Goal: Information Seeking & Learning: Learn about a topic

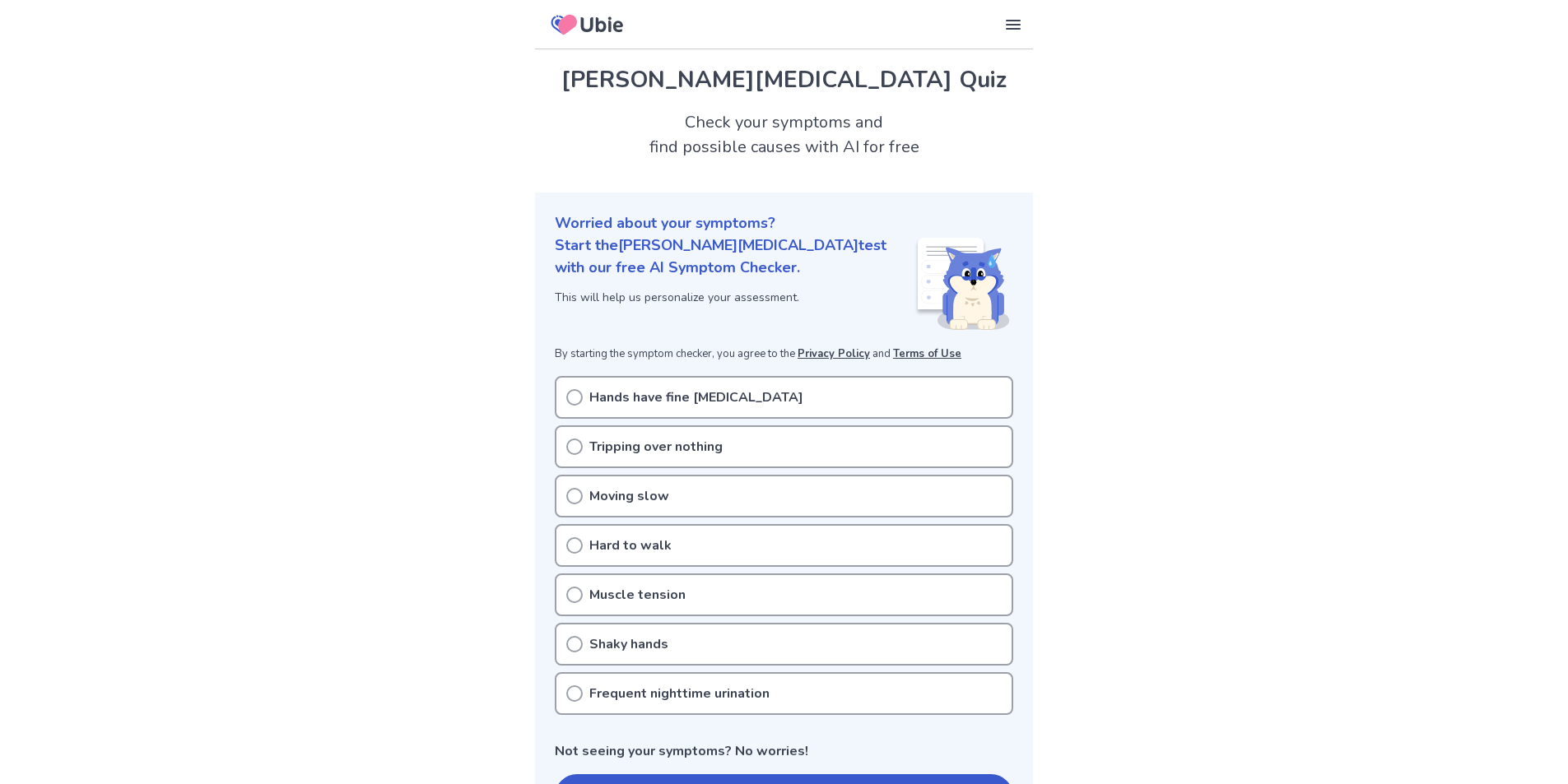
drag, startPoint x: 576, startPoint y: 399, endPoint x: 572, endPoint y: 408, distance: 9.8
click at [575, 399] on icon at bounding box center [574, 398] width 17 height 17
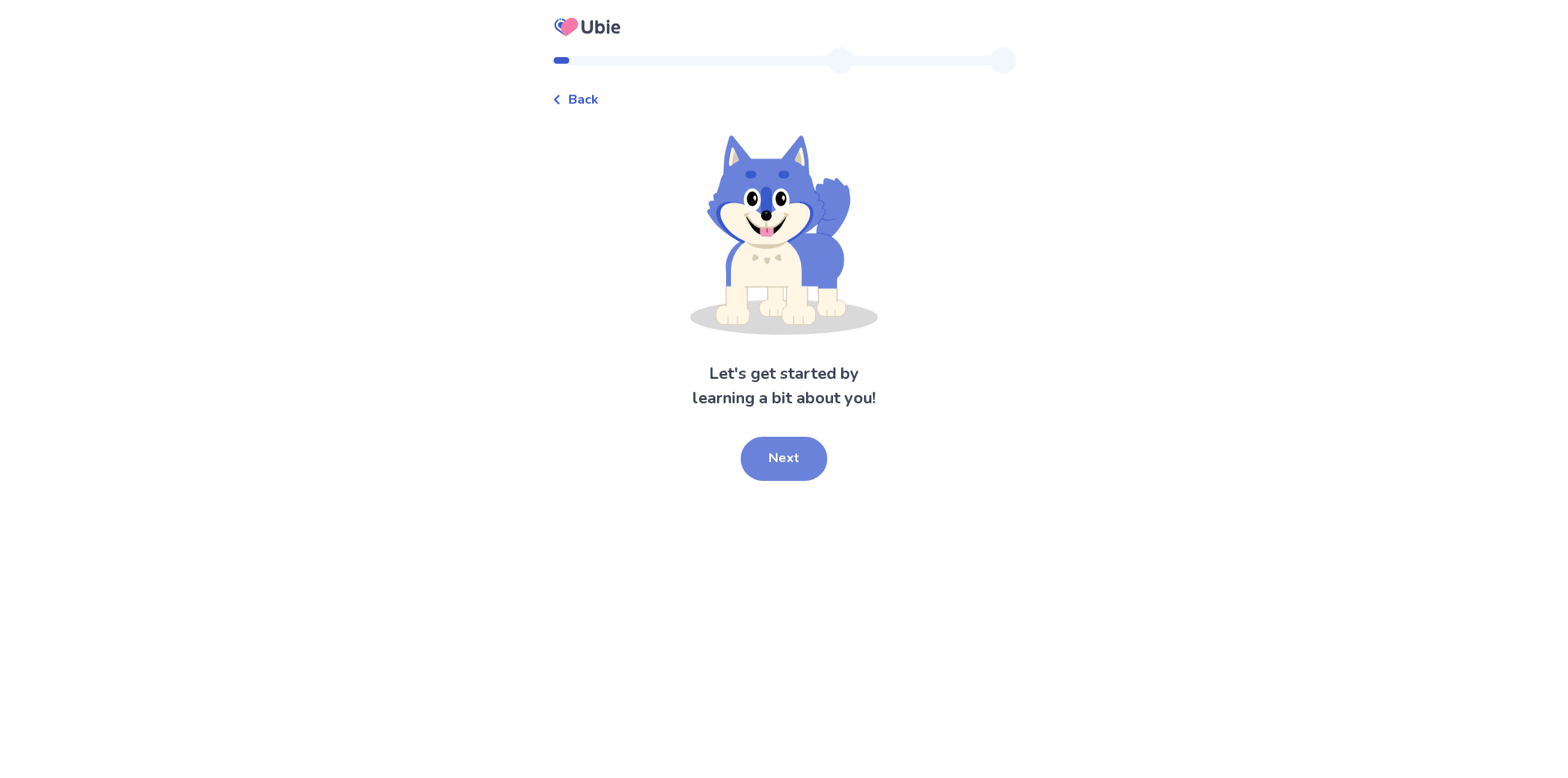
click at [788, 452] on button "Next" at bounding box center [784, 459] width 86 height 44
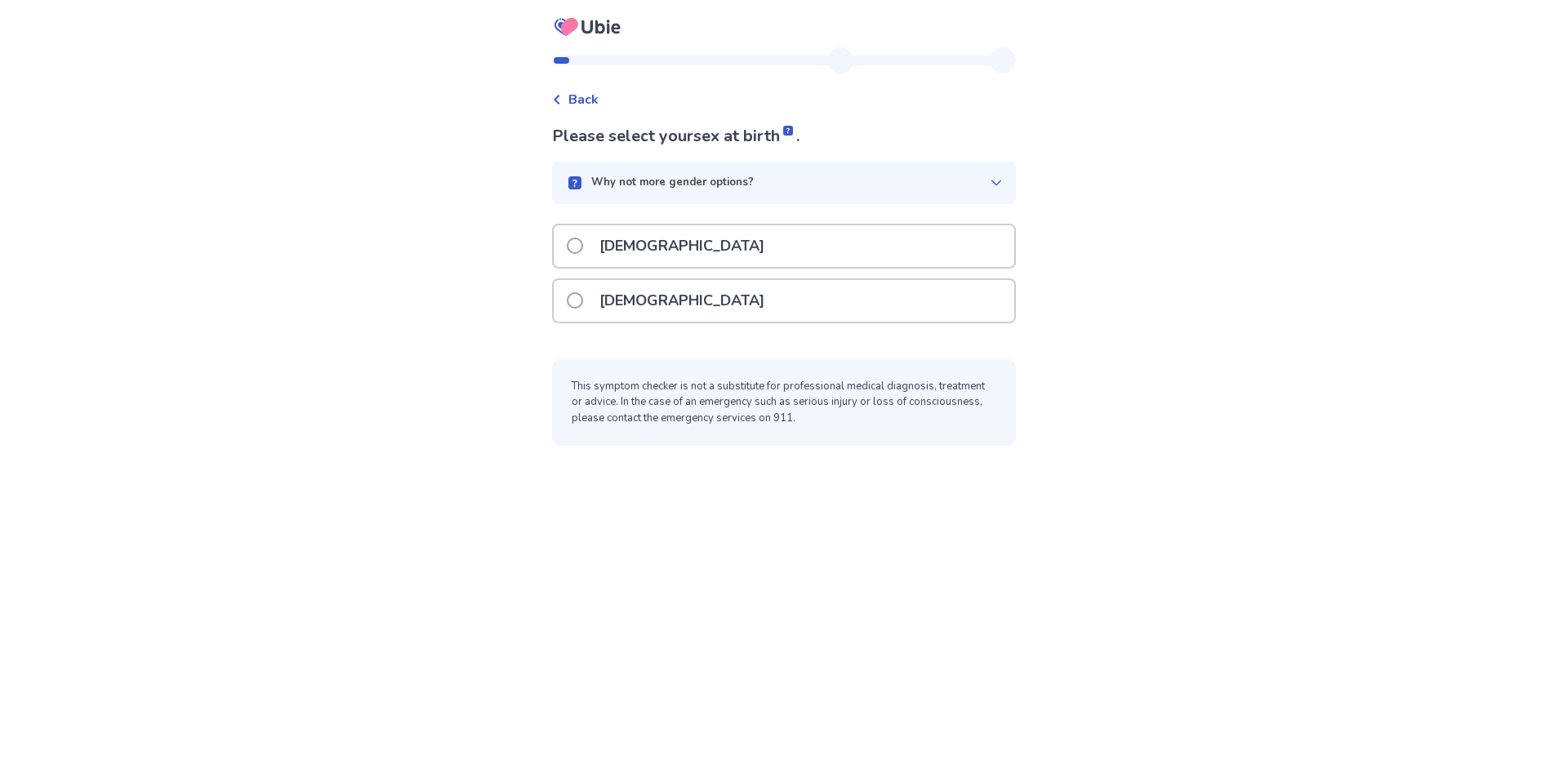
click at [583, 301] on span at bounding box center [575, 301] width 17 height 17
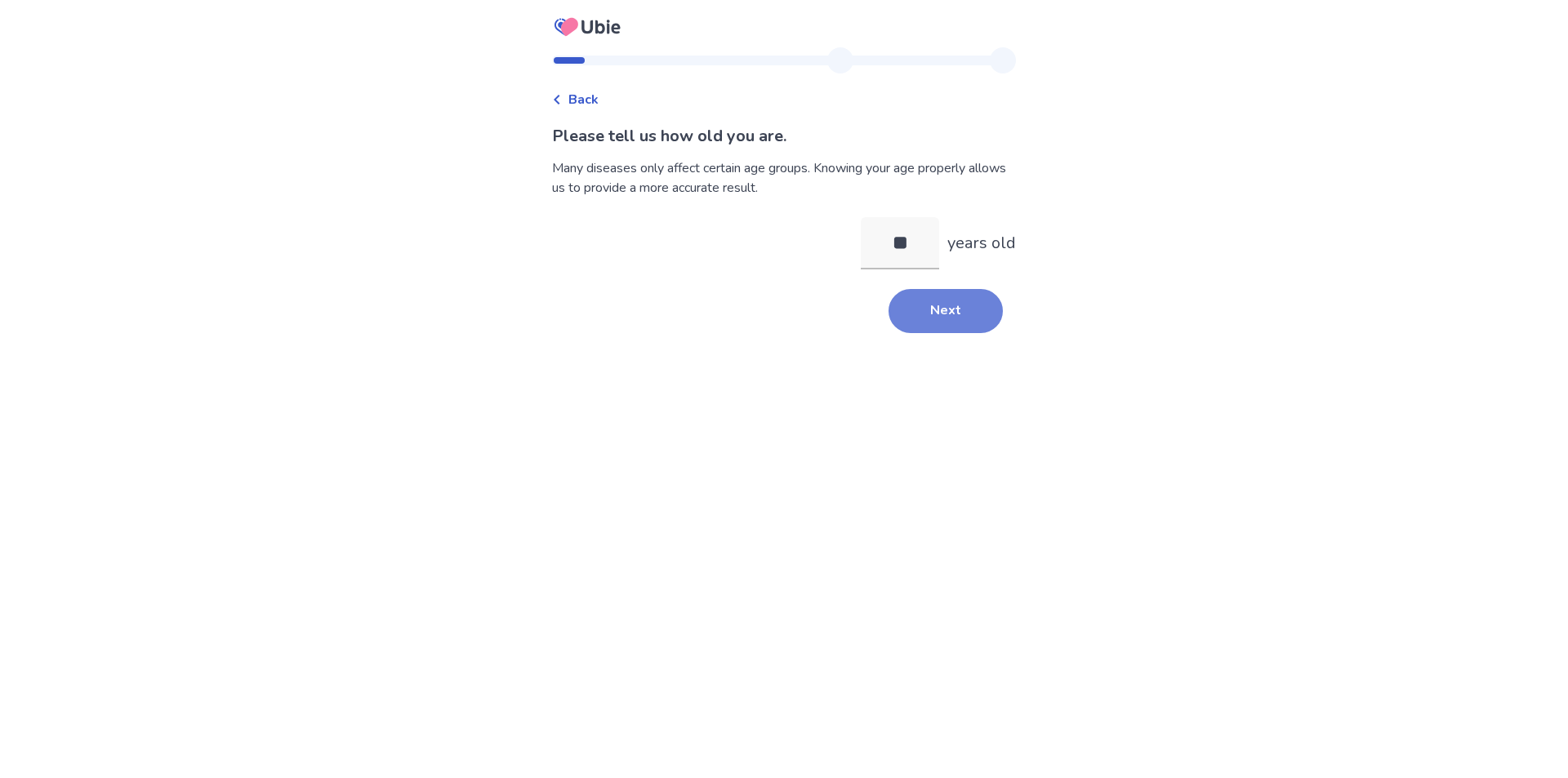
type input "**"
click at [940, 314] on button "Next" at bounding box center [945, 311] width 115 height 44
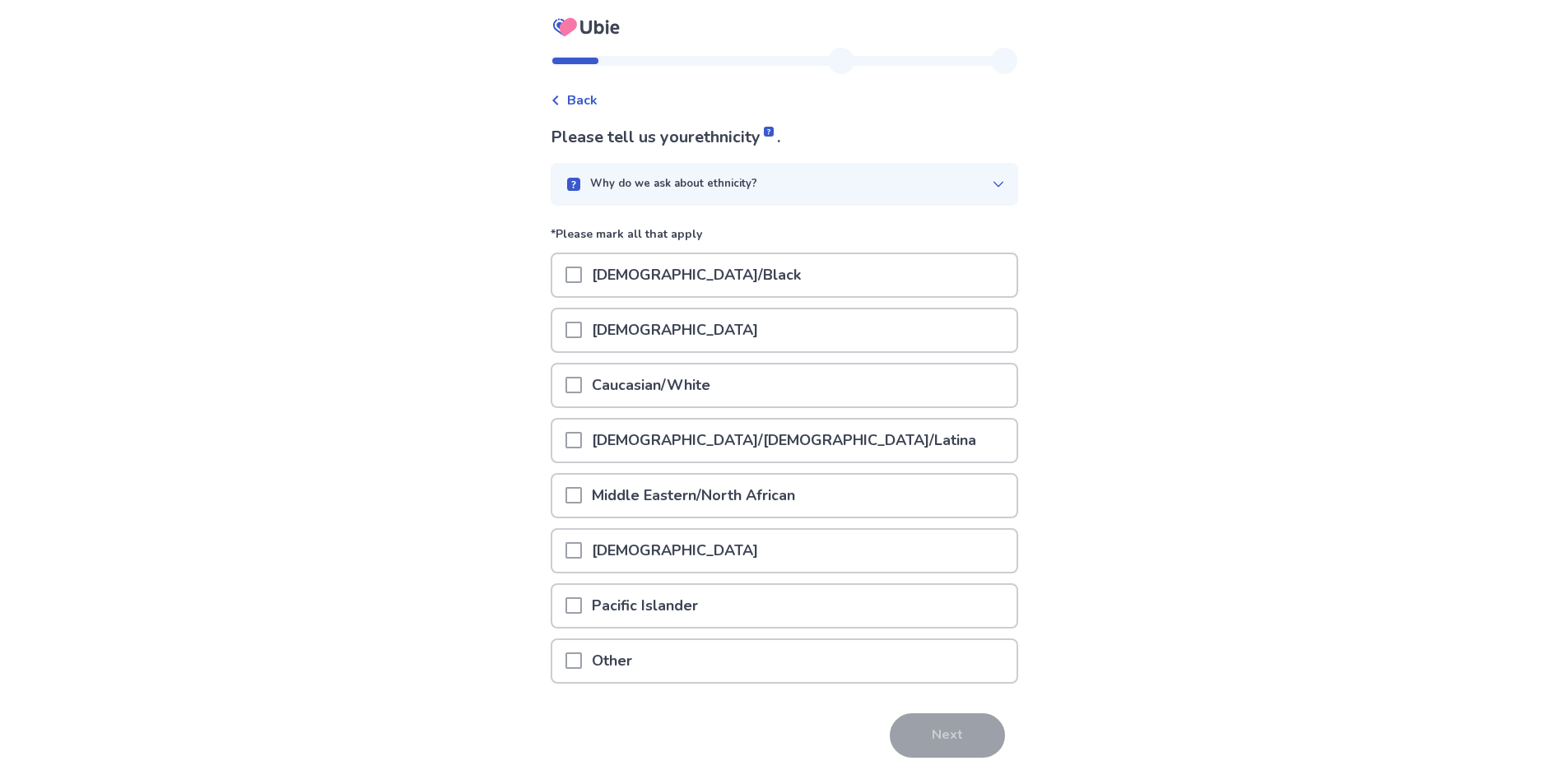
click at [582, 386] on span at bounding box center [574, 386] width 17 height 17
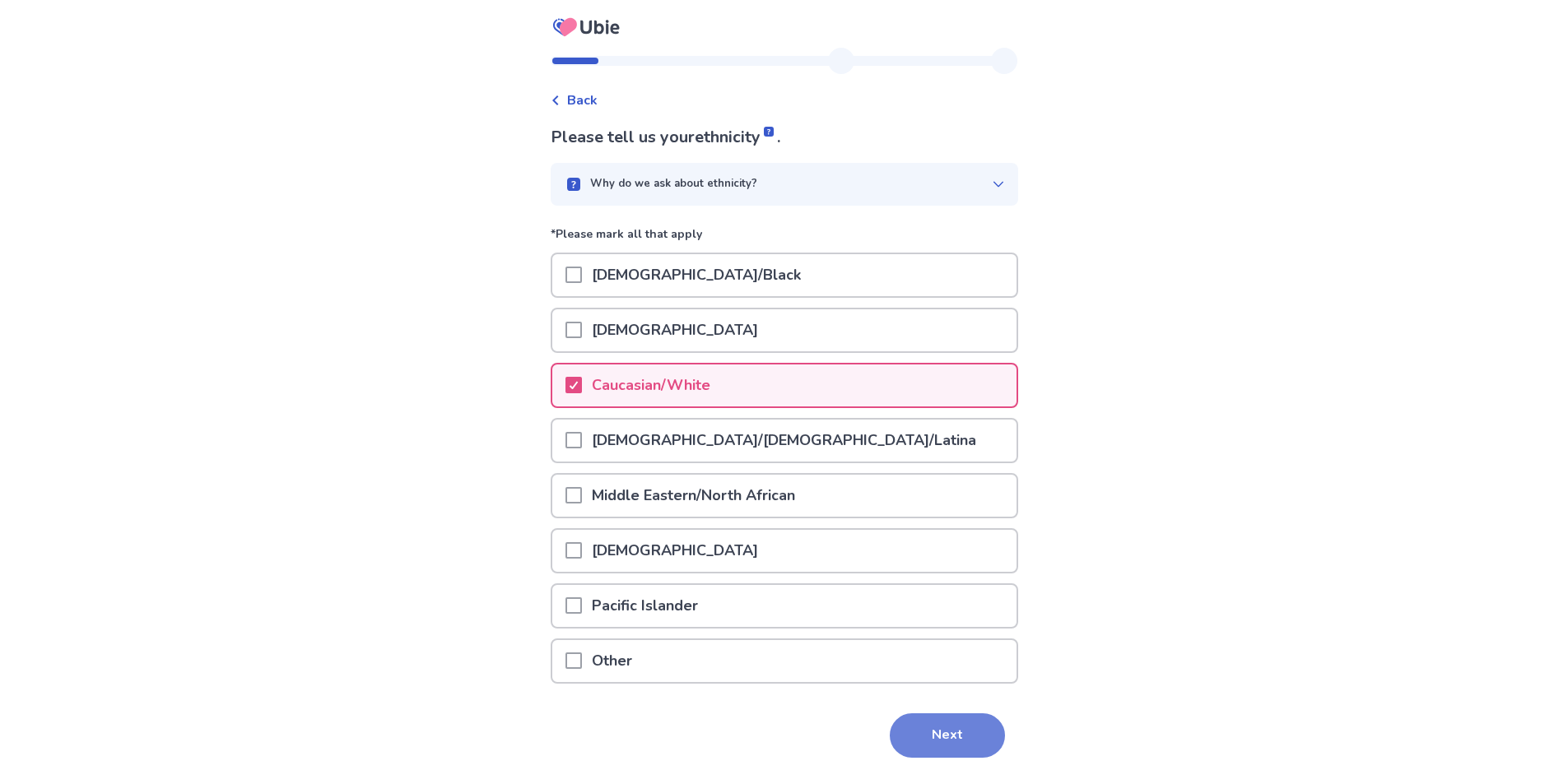
click at [928, 729] on button "Next" at bounding box center [947, 736] width 116 height 44
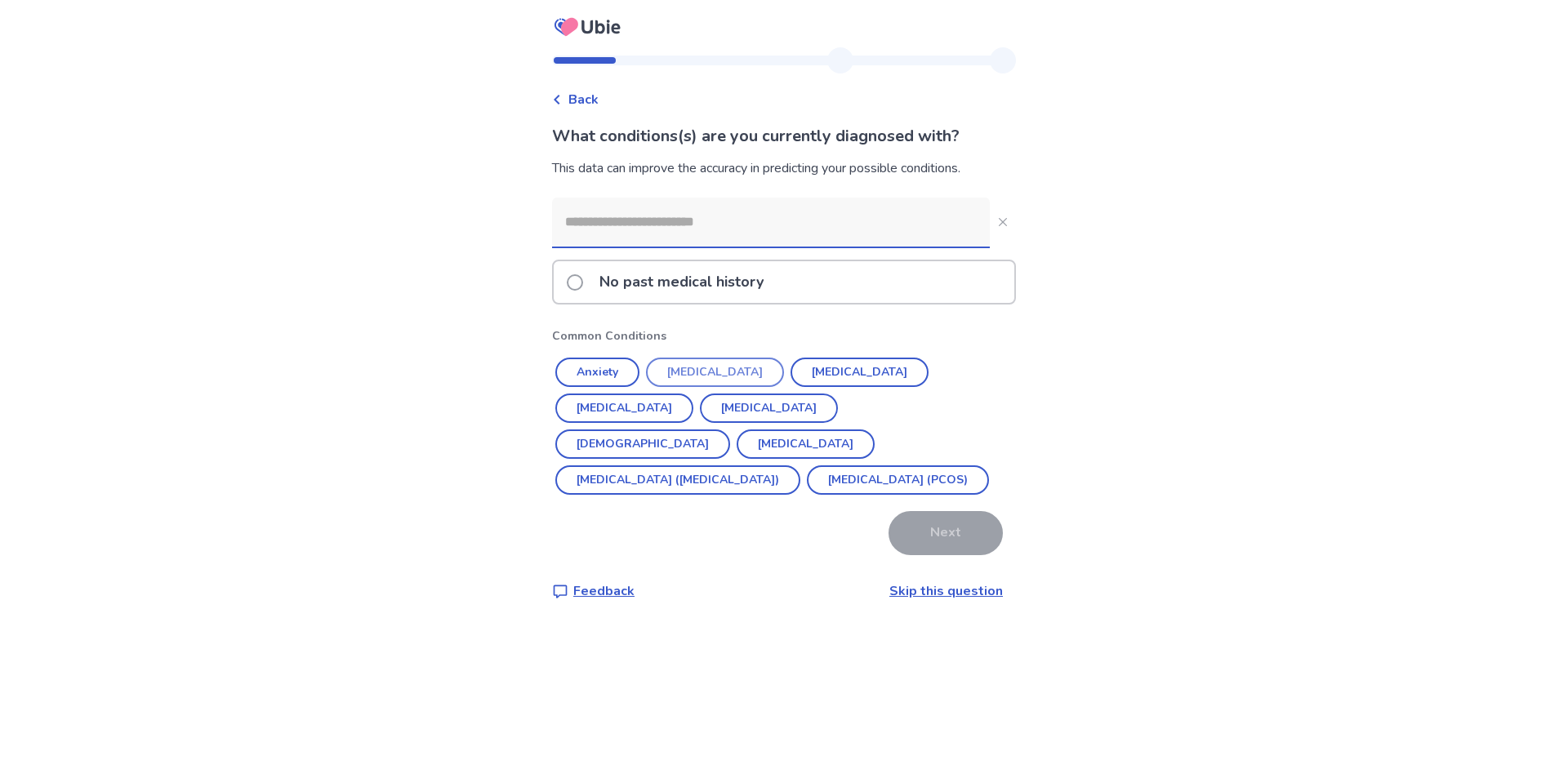
click at [719, 377] on button "Hypertension" at bounding box center [715, 372] width 138 height 29
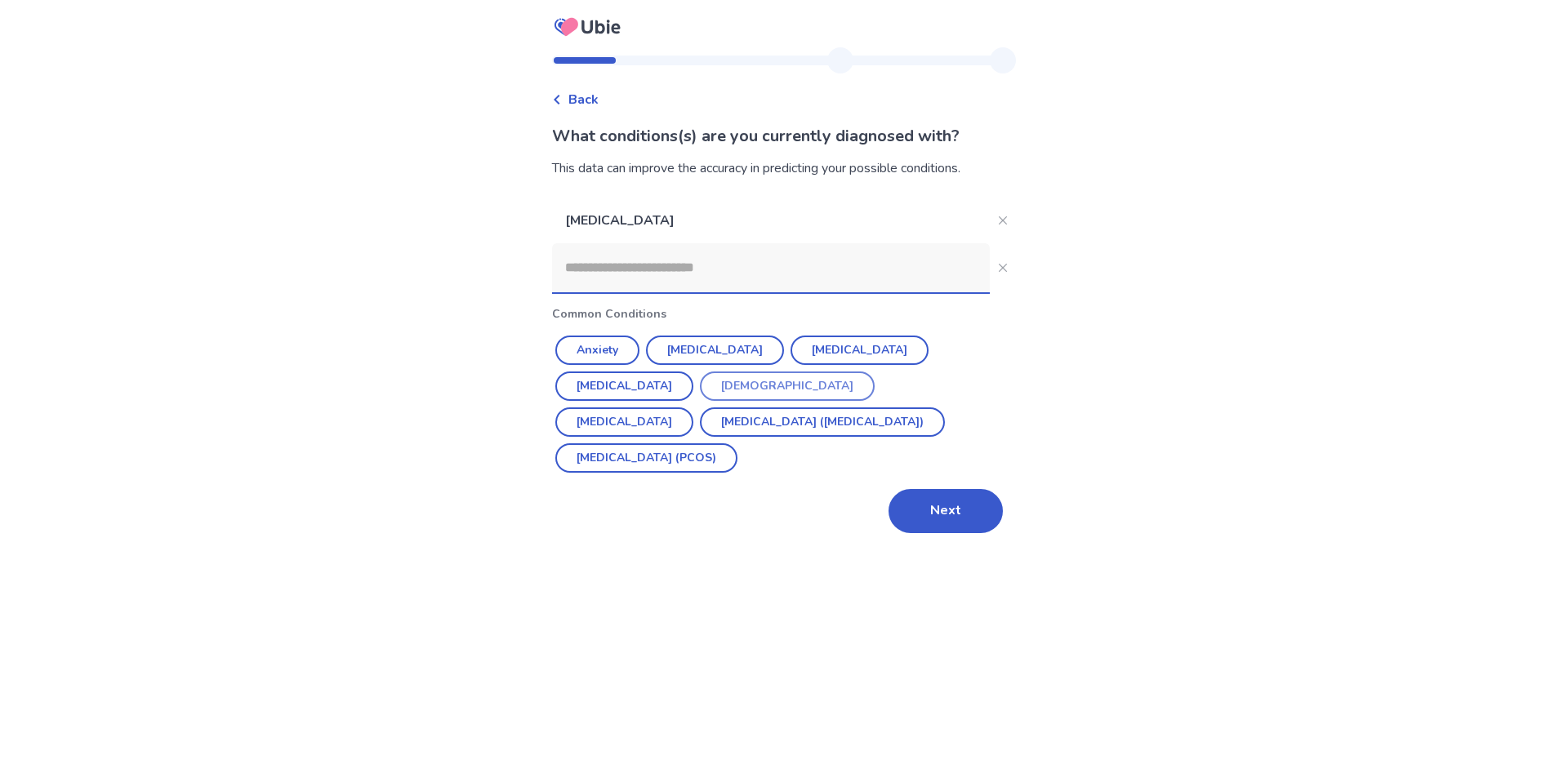
click at [700, 389] on button "Asthma" at bounding box center [787, 386] width 174 height 29
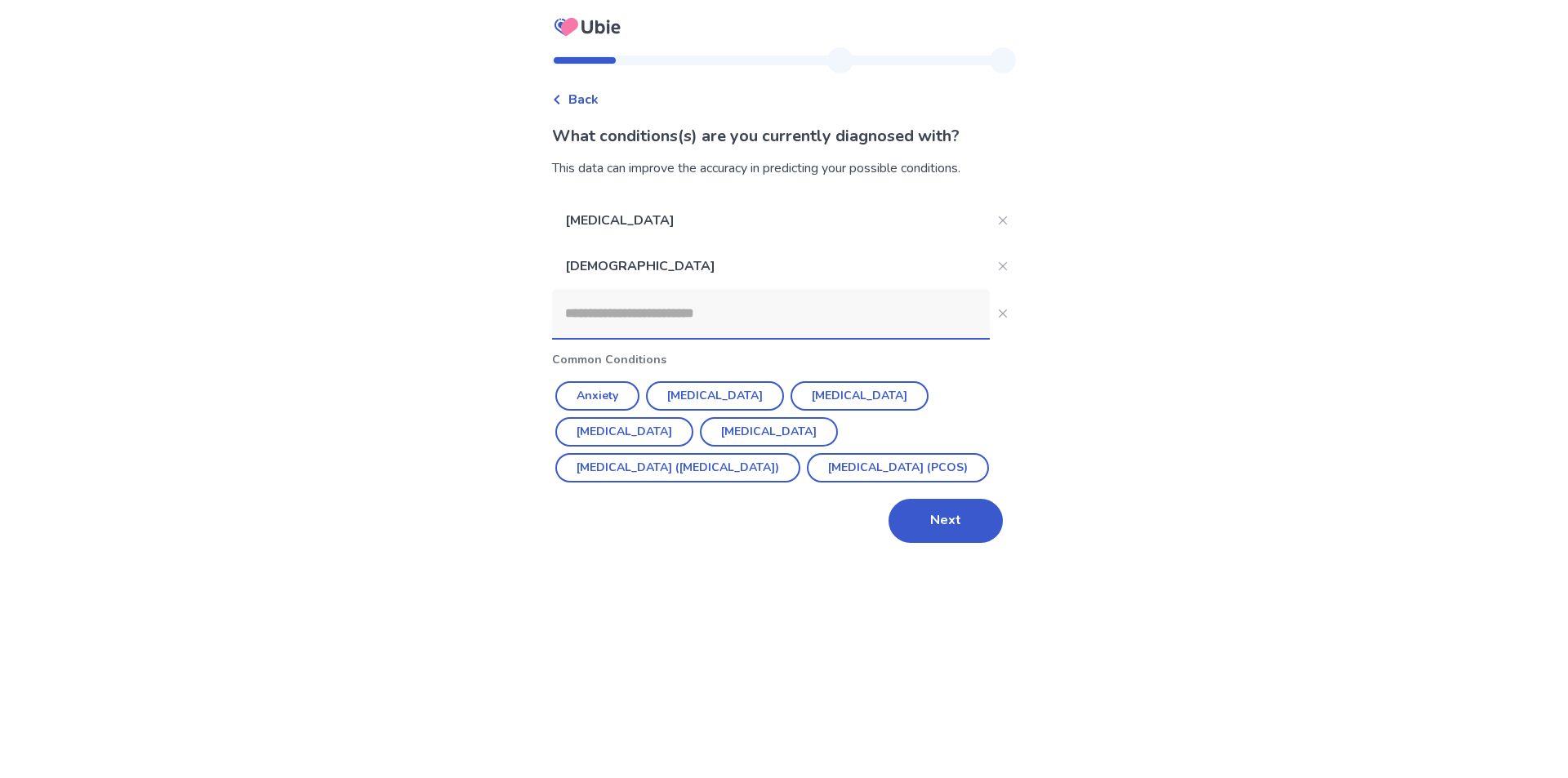
click at [792, 397] on button "Diabetes" at bounding box center [859, 396] width 138 height 29
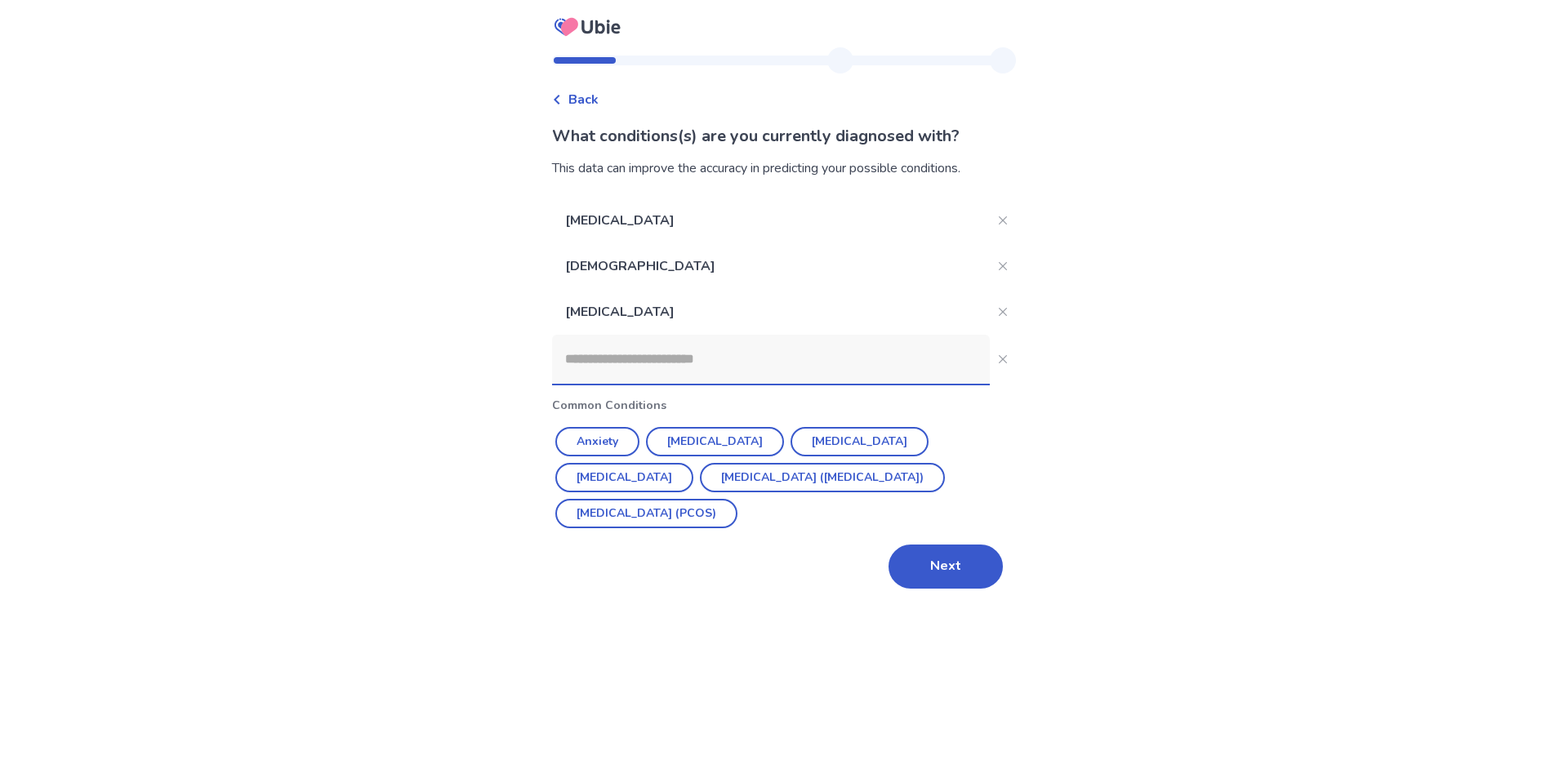
click at [606, 439] on button "Anxiety" at bounding box center [597, 441] width 84 height 29
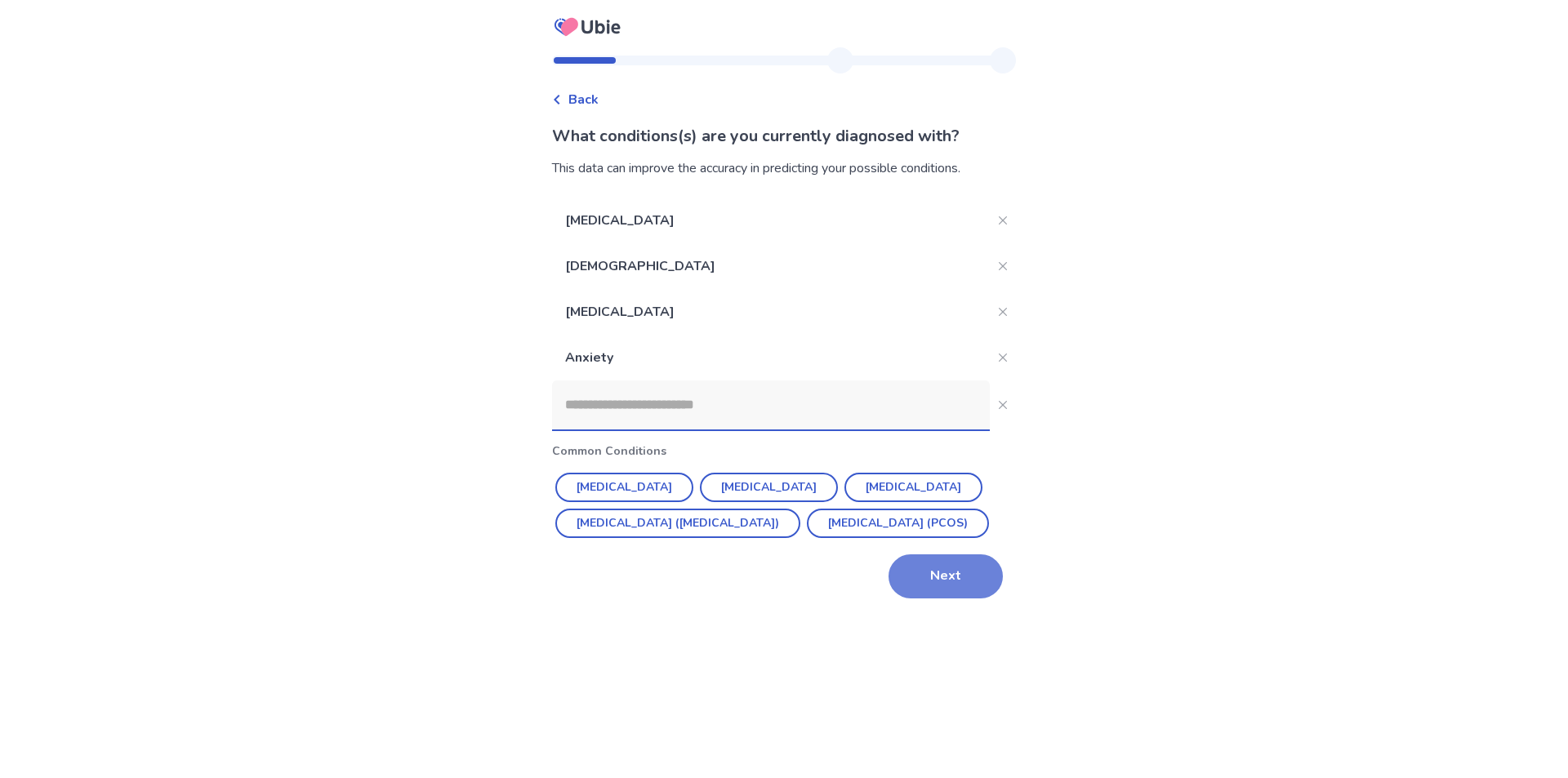
click at [948, 598] on button "Next" at bounding box center [945, 576] width 115 height 44
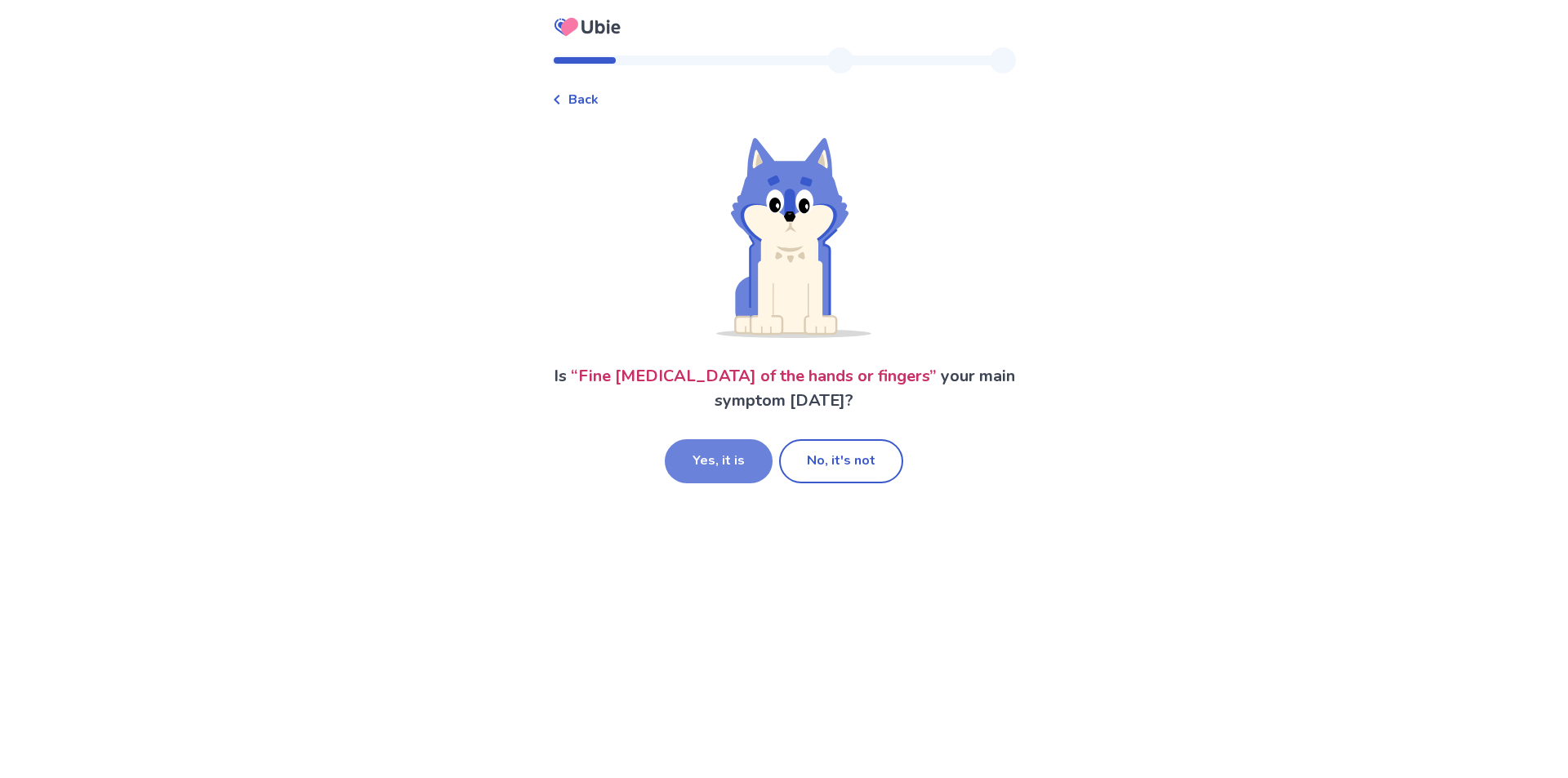
click at [719, 473] on button "Yes, it is" at bounding box center [717, 461] width 107 height 44
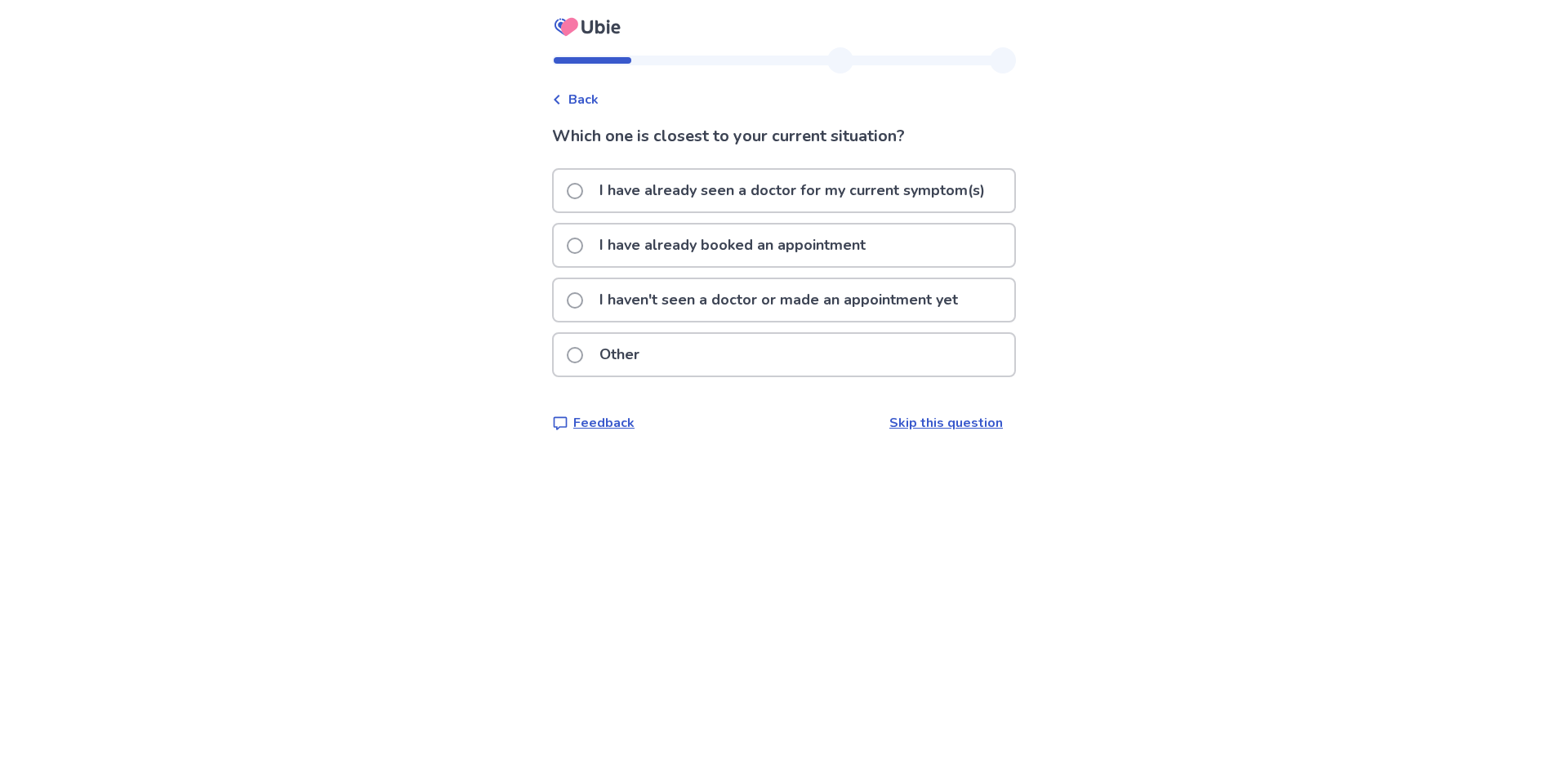
click at [583, 246] on span at bounding box center [575, 246] width 17 height 17
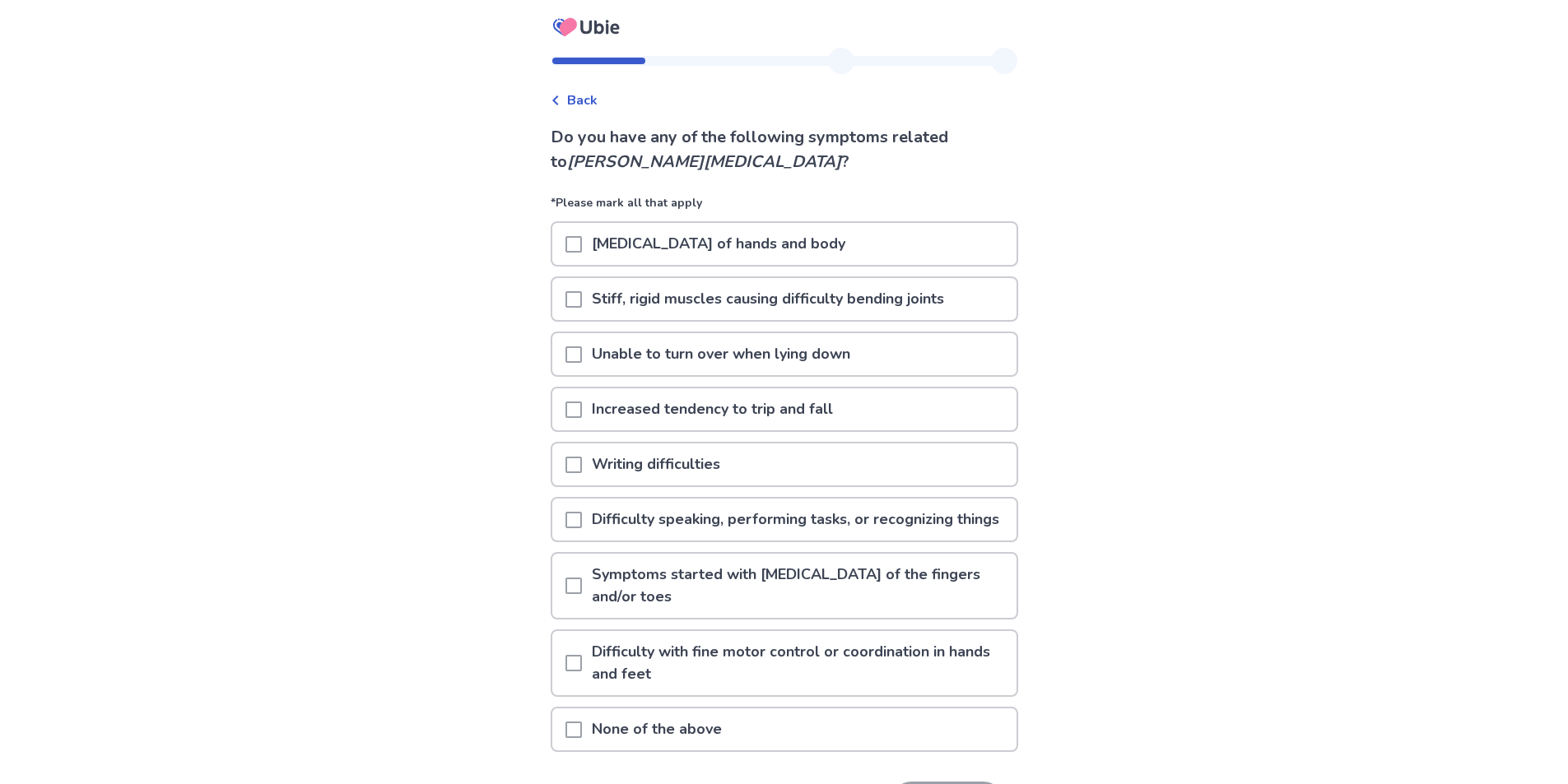
click at [580, 247] on span at bounding box center [574, 244] width 17 height 17
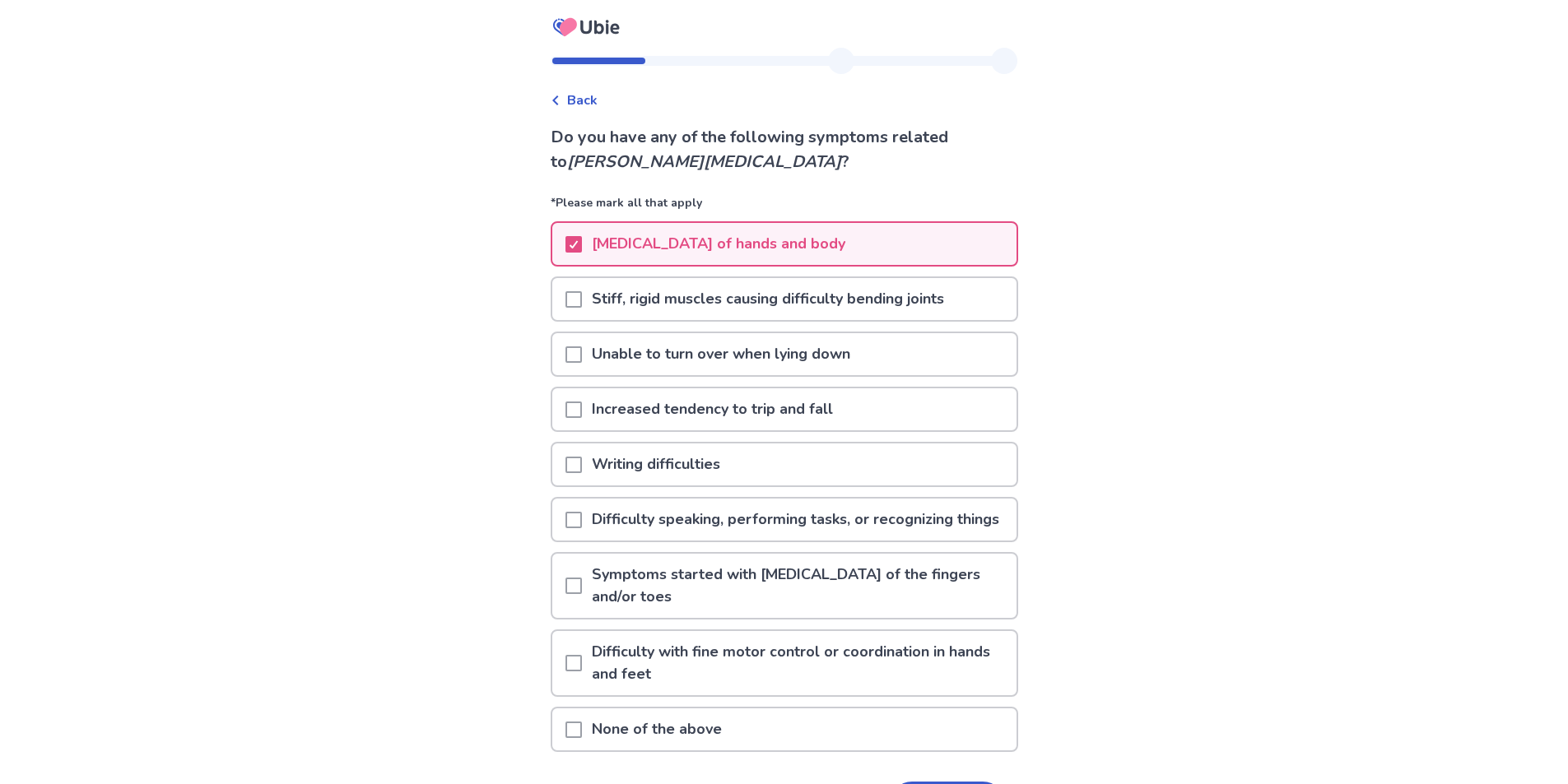
click at [582, 303] on span at bounding box center [574, 300] width 17 height 17
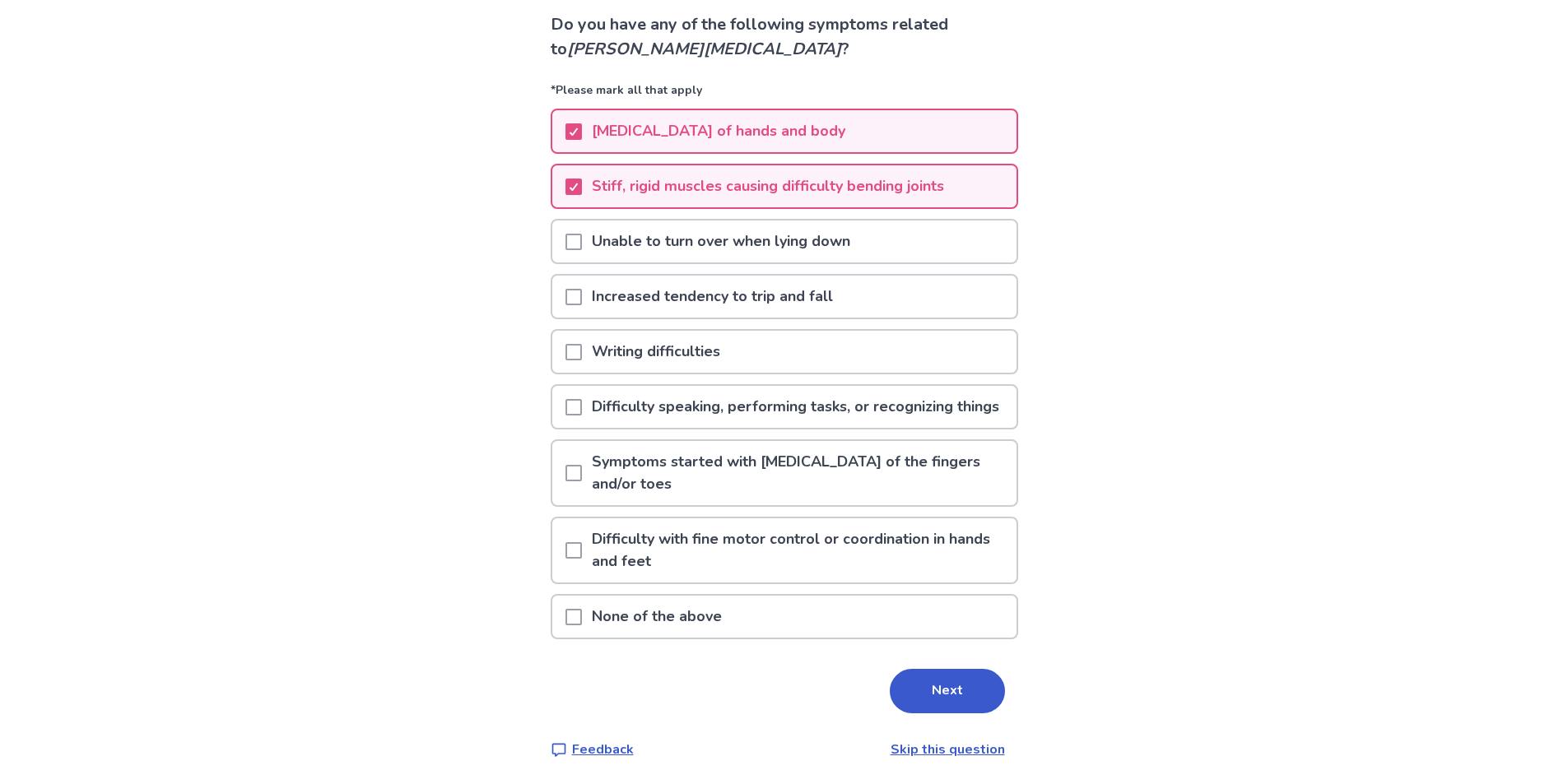
scroll to position [137, 0]
click at [582, 288] on span at bounding box center [574, 296] width 17 height 17
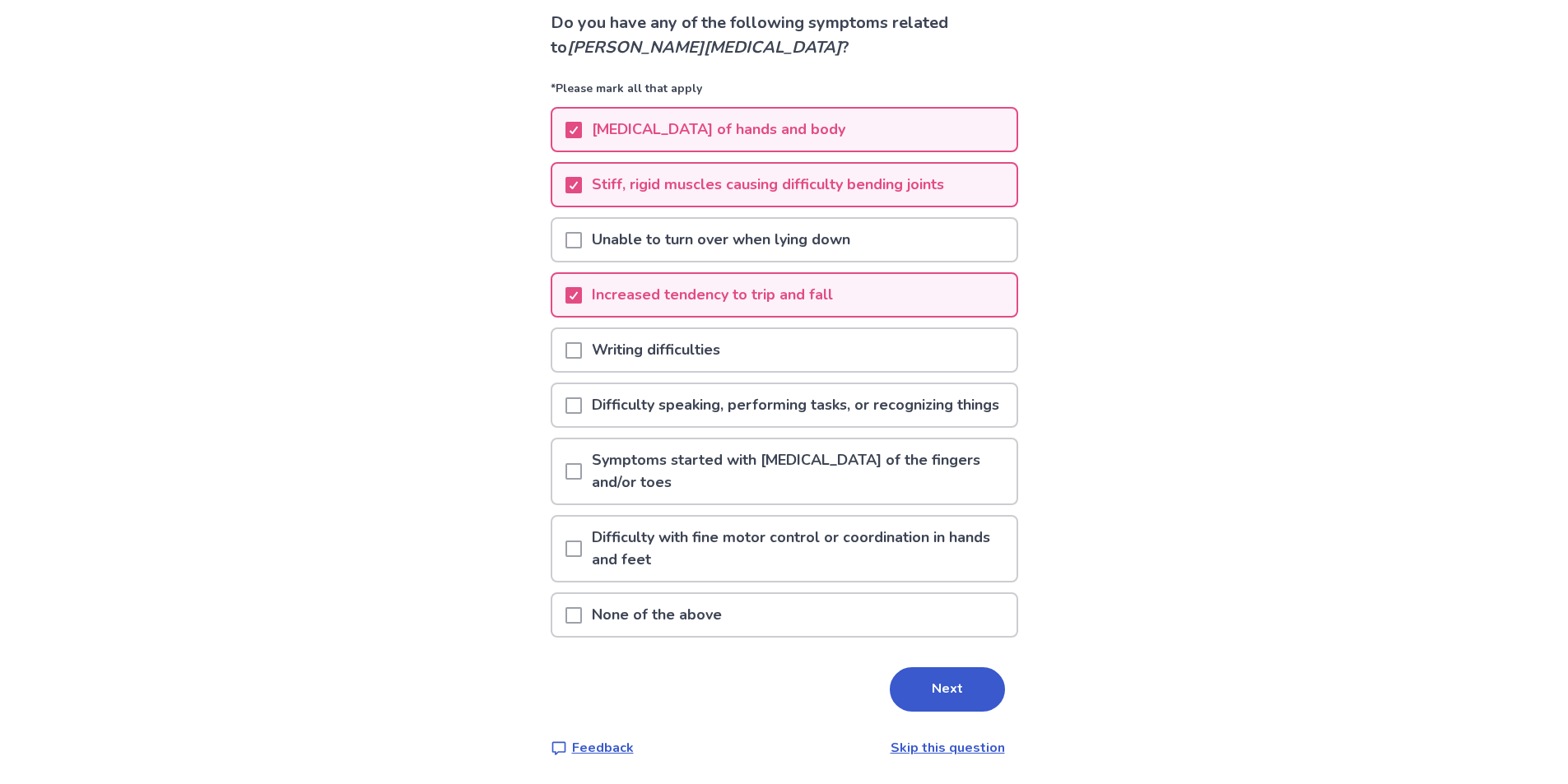
click at [582, 472] on span at bounding box center [574, 472] width 17 height 17
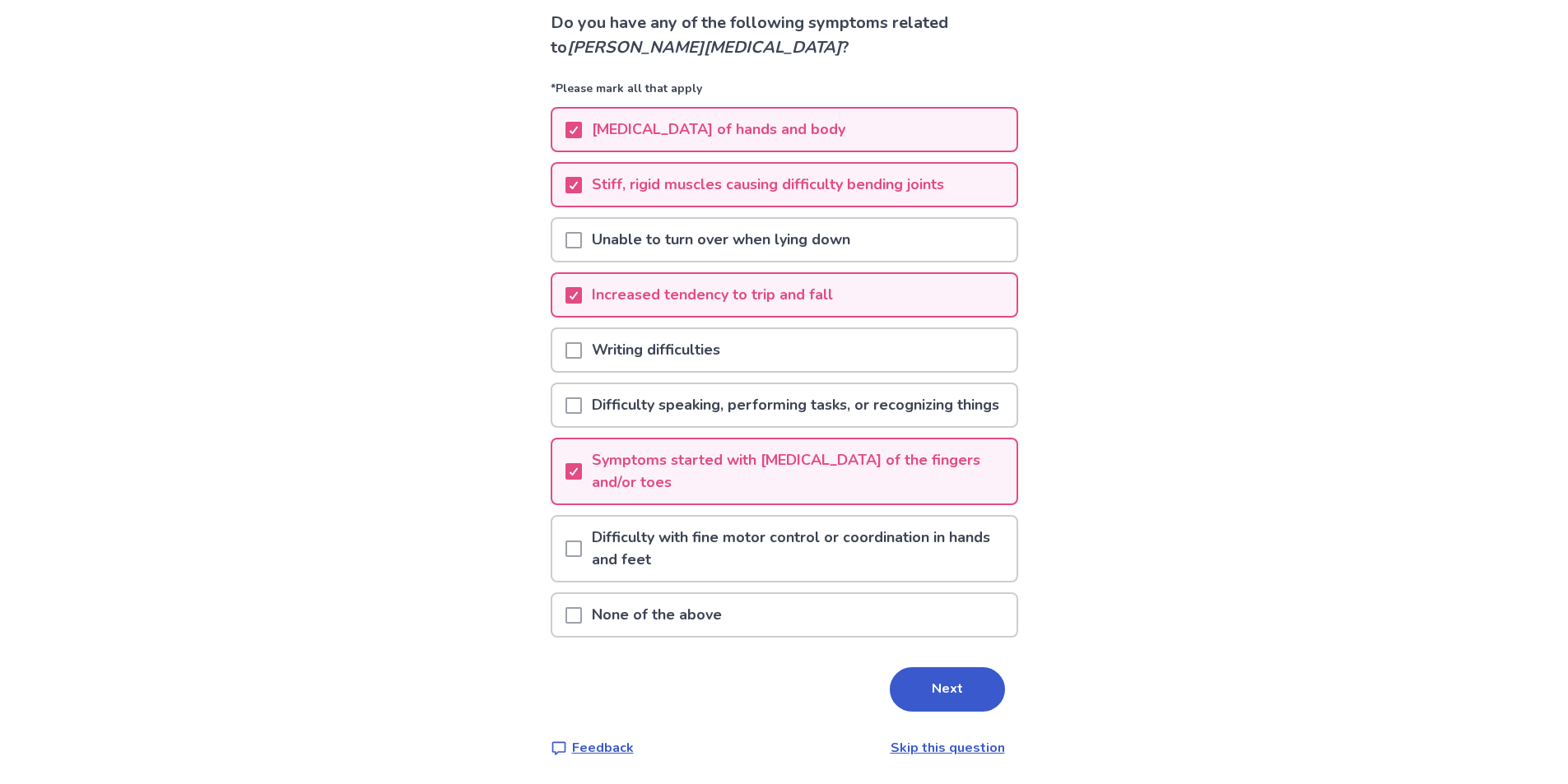
click at [582, 548] on span at bounding box center [574, 549] width 17 height 17
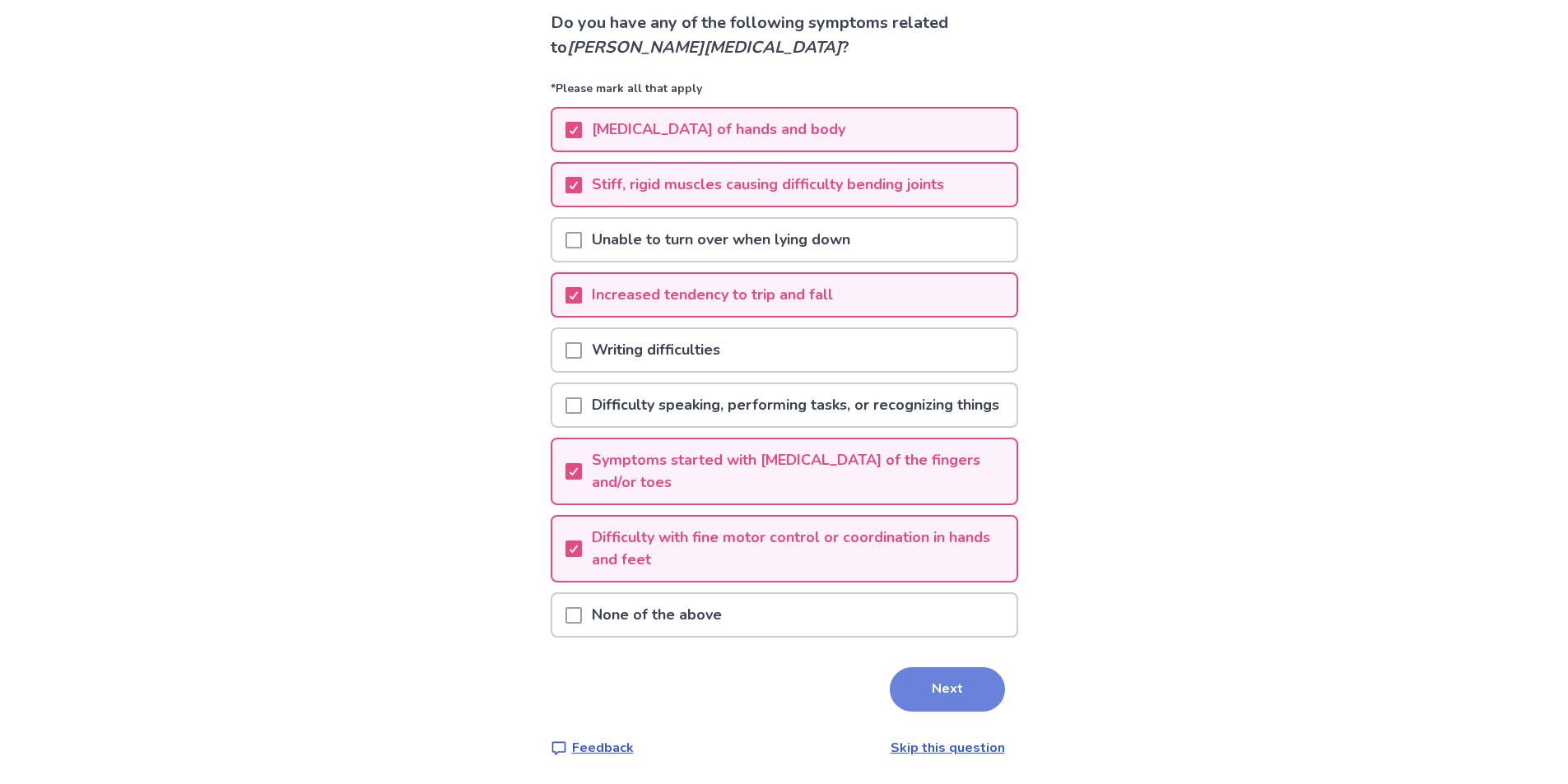
click at [920, 691] on button "Next" at bounding box center [947, 690] width 116 height 44
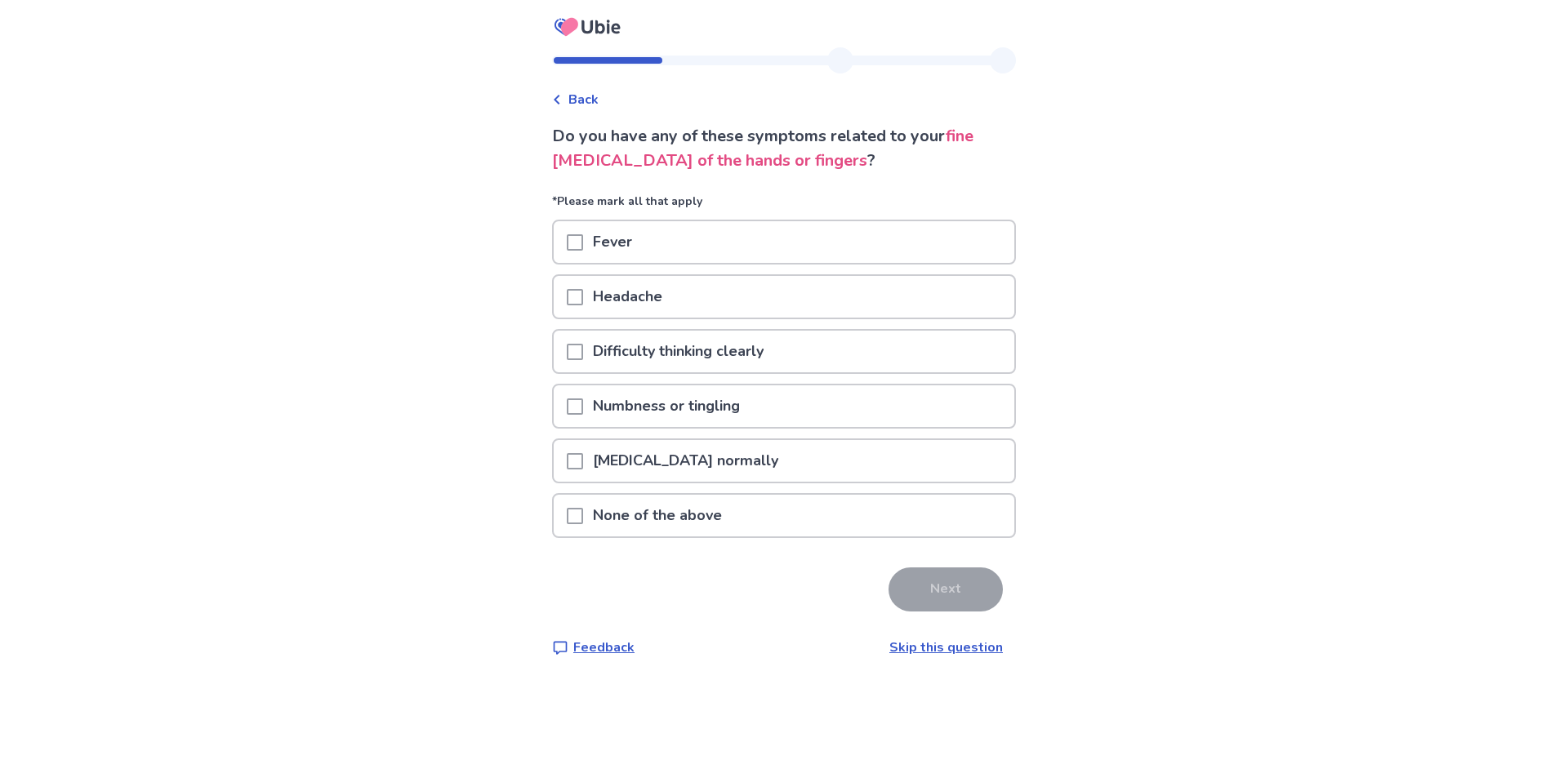
click at [579, 516] on span at bounding box center [575, 517] width 17 height 17
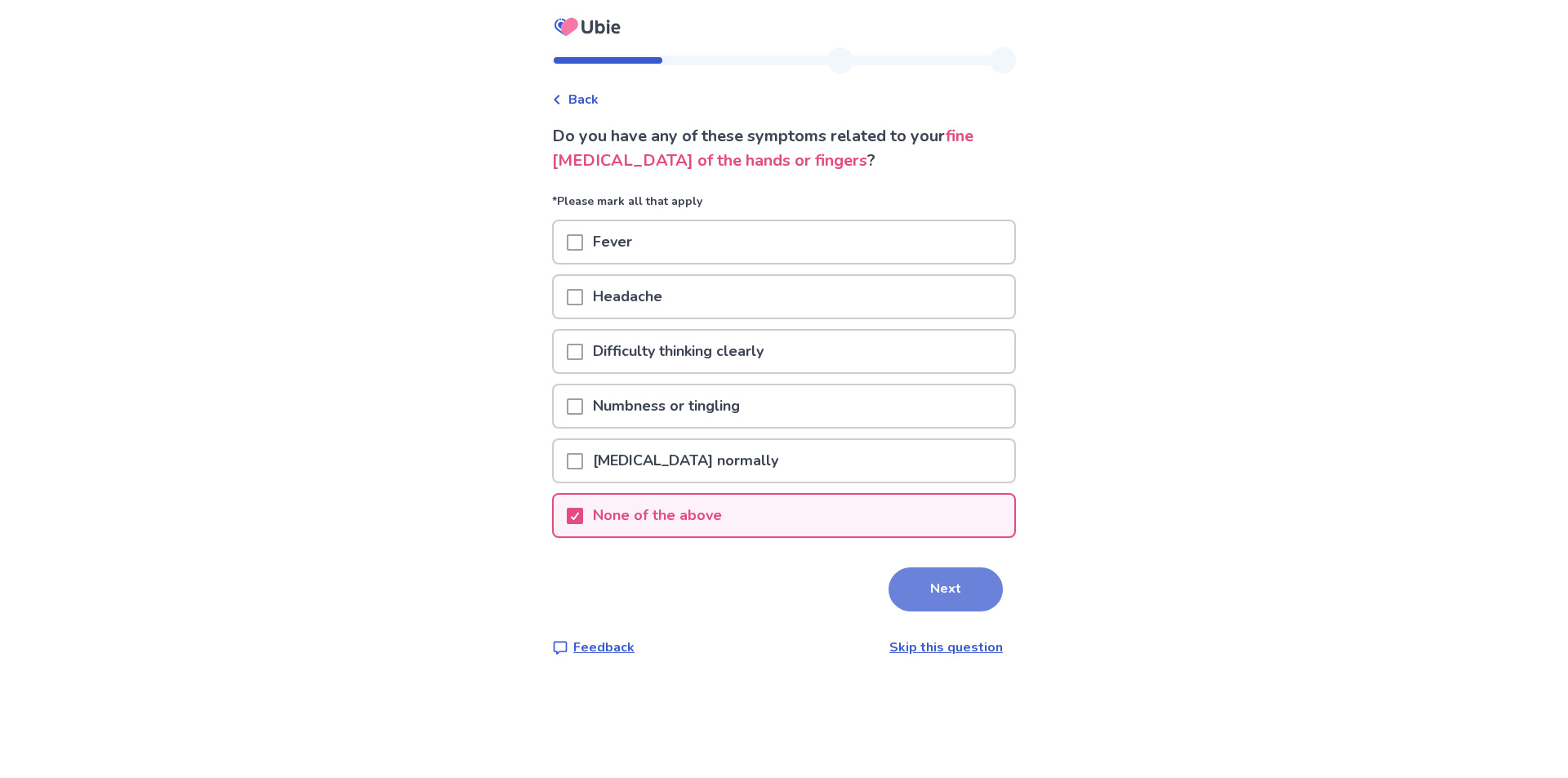
click at [946, 588] on button "Next" at bounding box center [945, 590] width 115 height 44
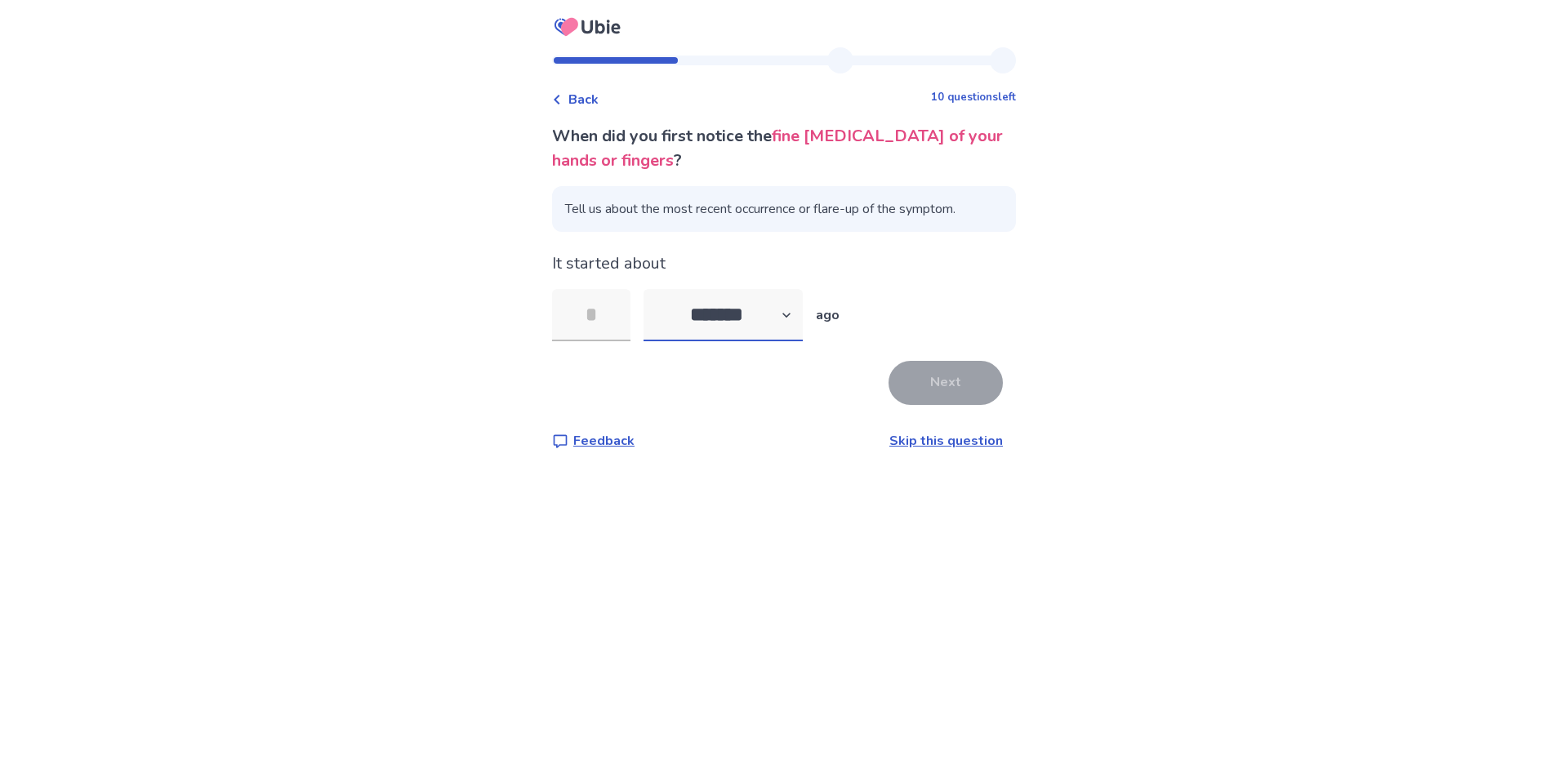
click at [798, 316] on select "******* ****** ******* ******** *******" at bounding box center [723, 315] width 160 height 52
select select "*"
click at [653, 289] on select "******* ****** ******* ******** *******" at bounding box center [723, 315] width 160 height 52
click at [597, 303] on input "tel" at bounding box center [591, 315] width 78 height 52
type input "*"
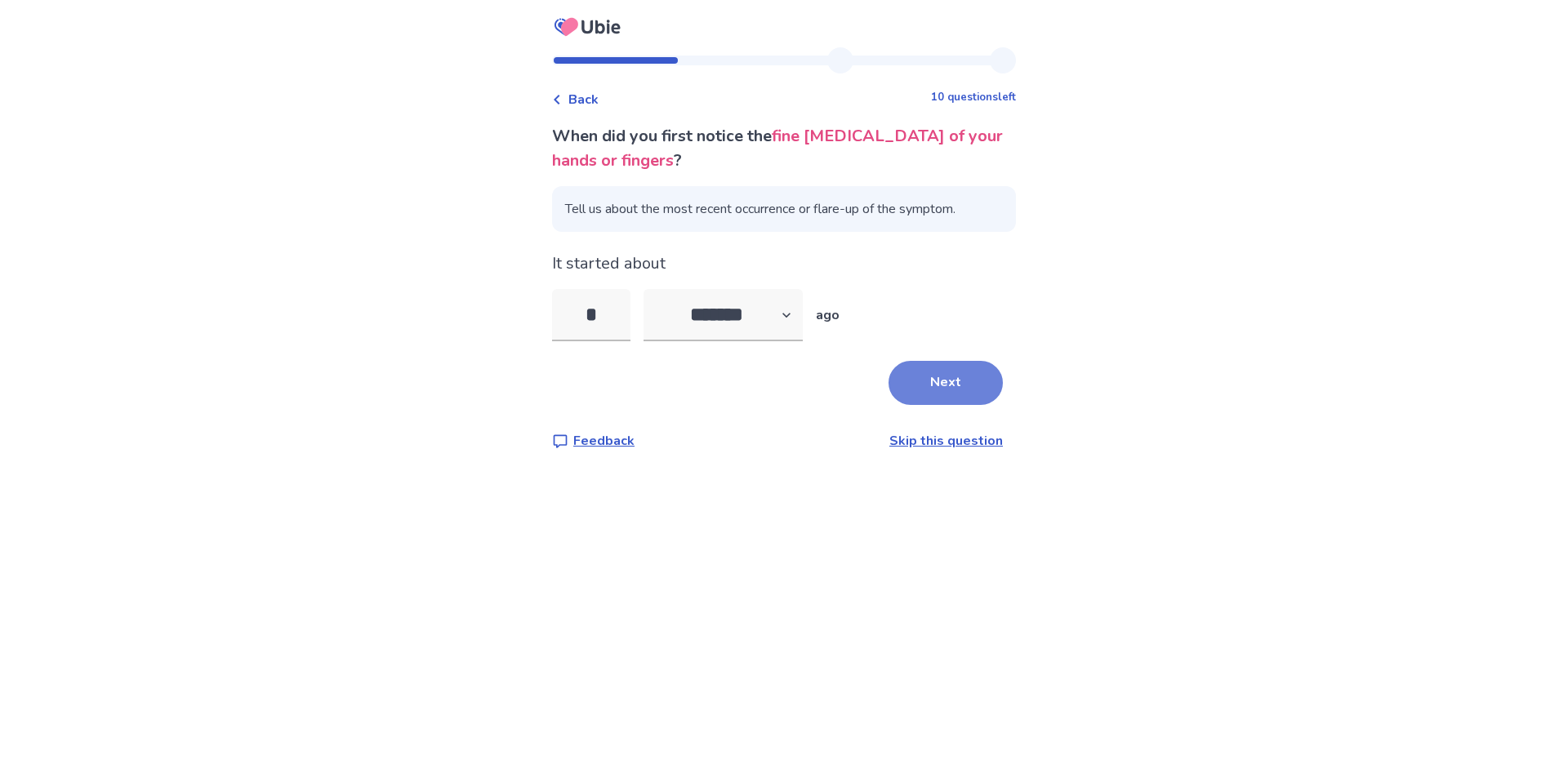
click at [942, 373] on button "Next" at bounding box center [945, 383] width 115 height 44
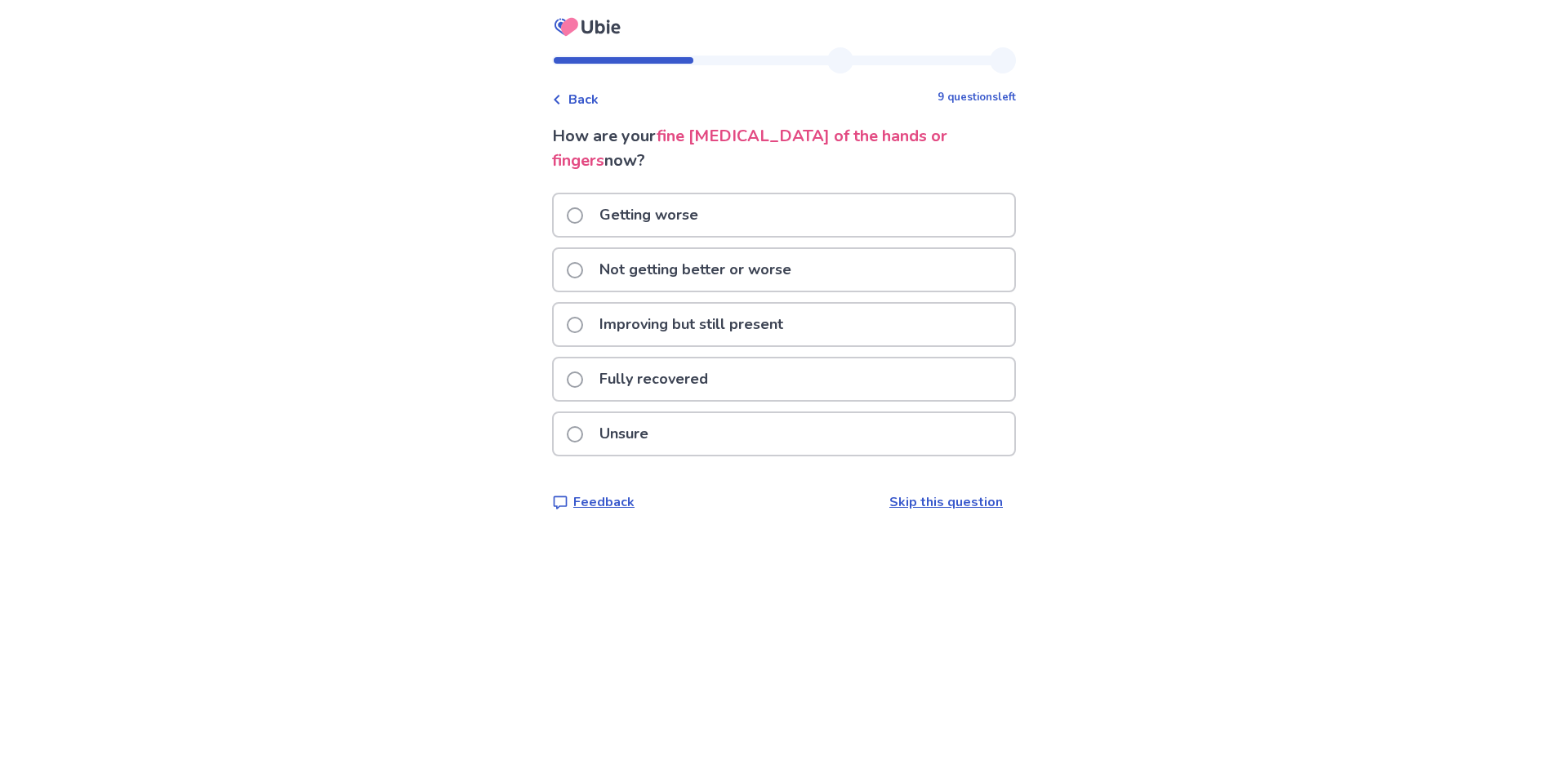
click at [579, 262] on span at bounding box center [575, 271] width 17 height 17
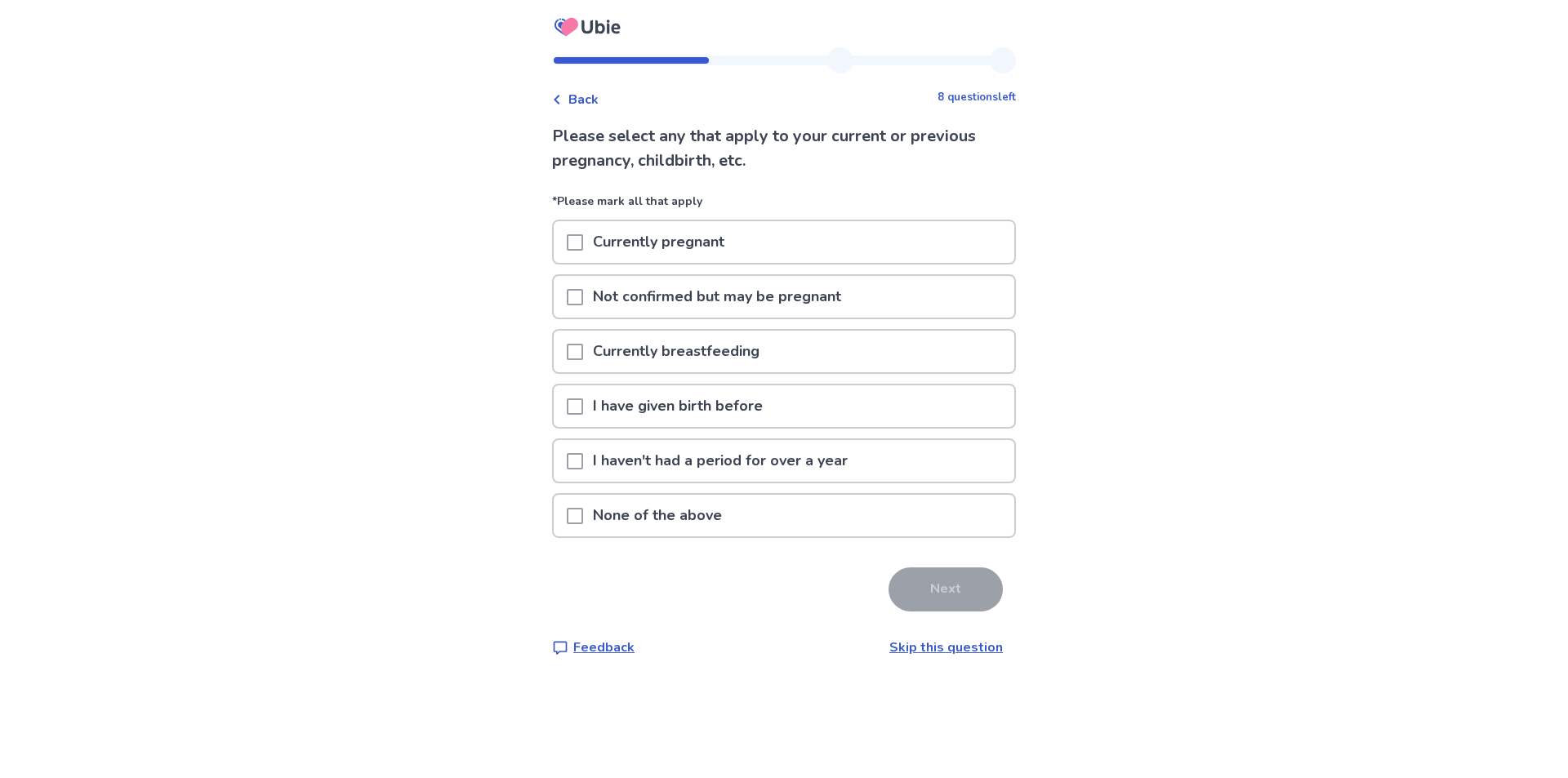
click at [583, 405] on span at bounding box center [575, 406] width 17 height 17
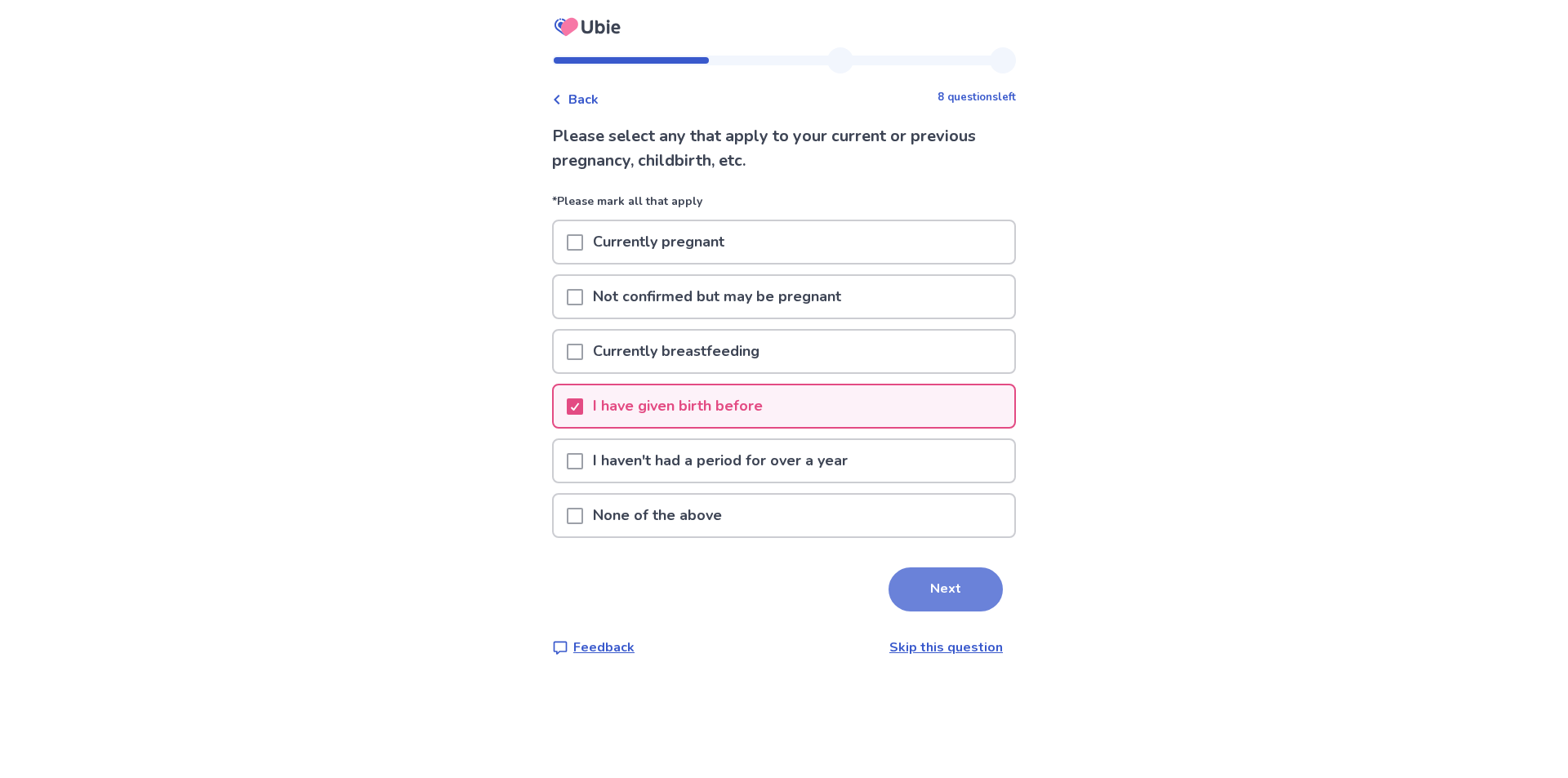
click at [953, 591] on button "Next" at bounding box center [945, 590] width 115 height 44
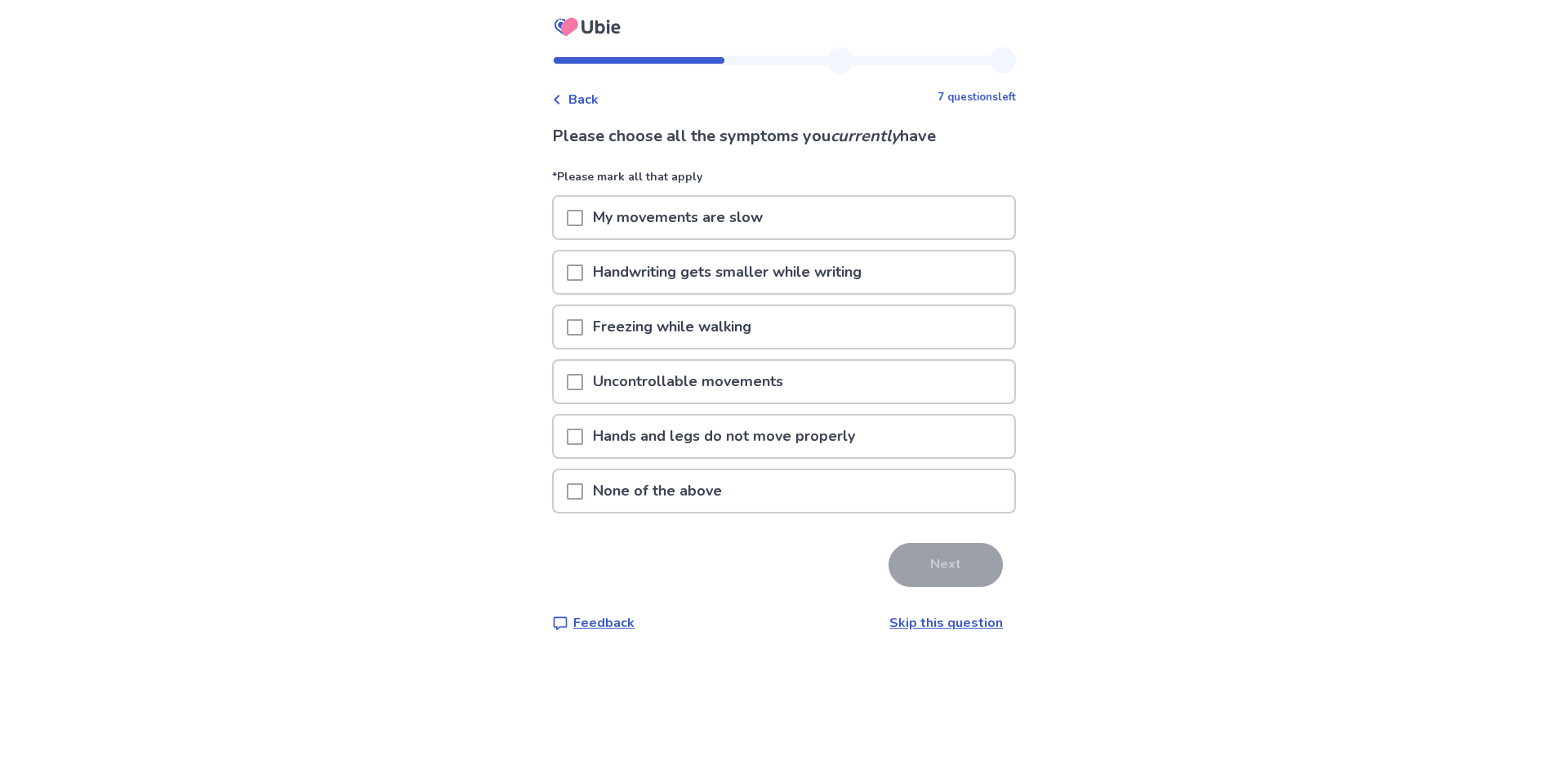
click at [583, 383] on span at bounding box center [575, 383] width 17 height 17
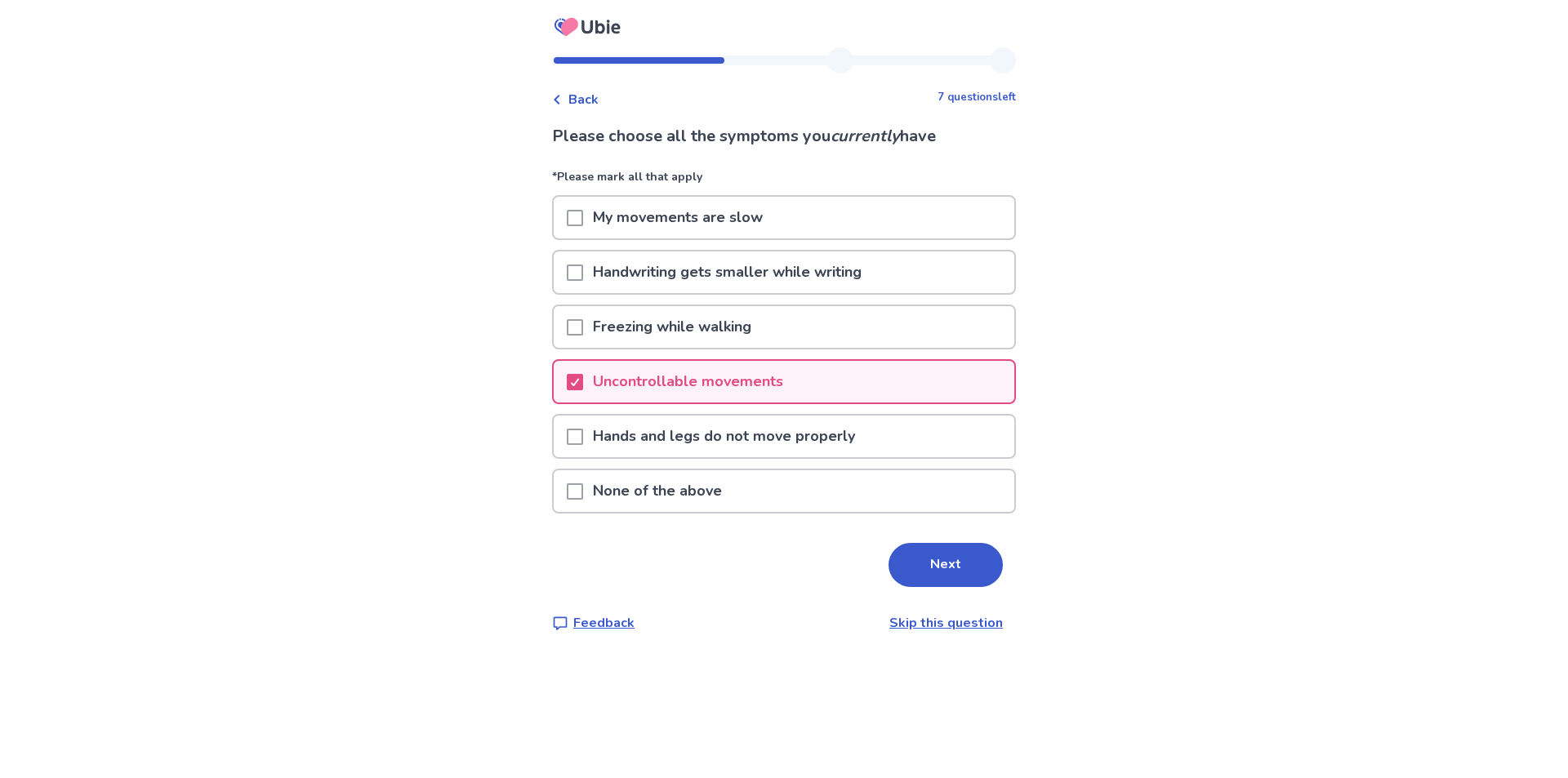
click at [945, 558] on button "Next" at bounding box center [945, 565] width 115 height 44
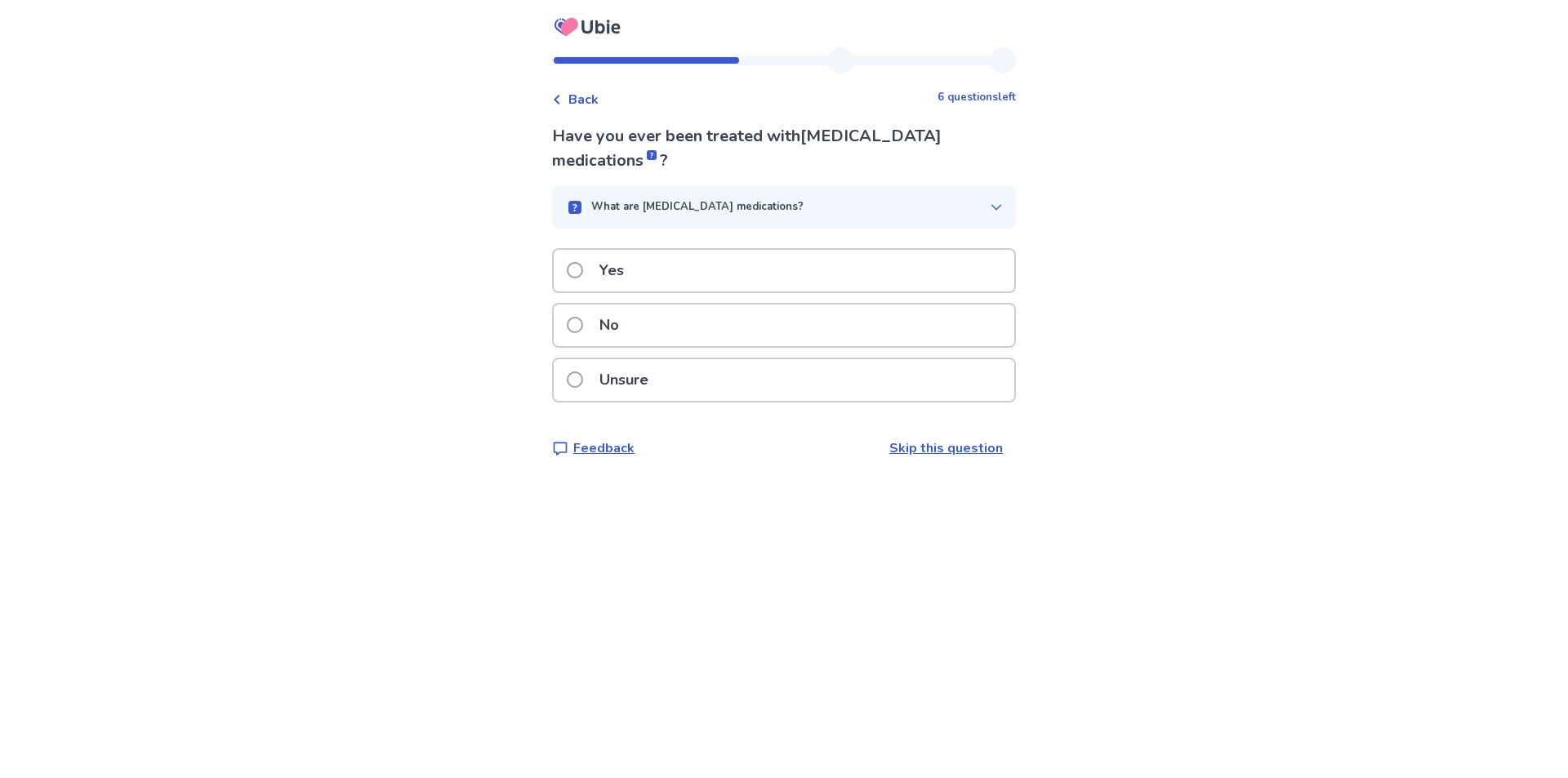
click at [990, 208] on icon at bounding box center [996, 207] width 13 height 13
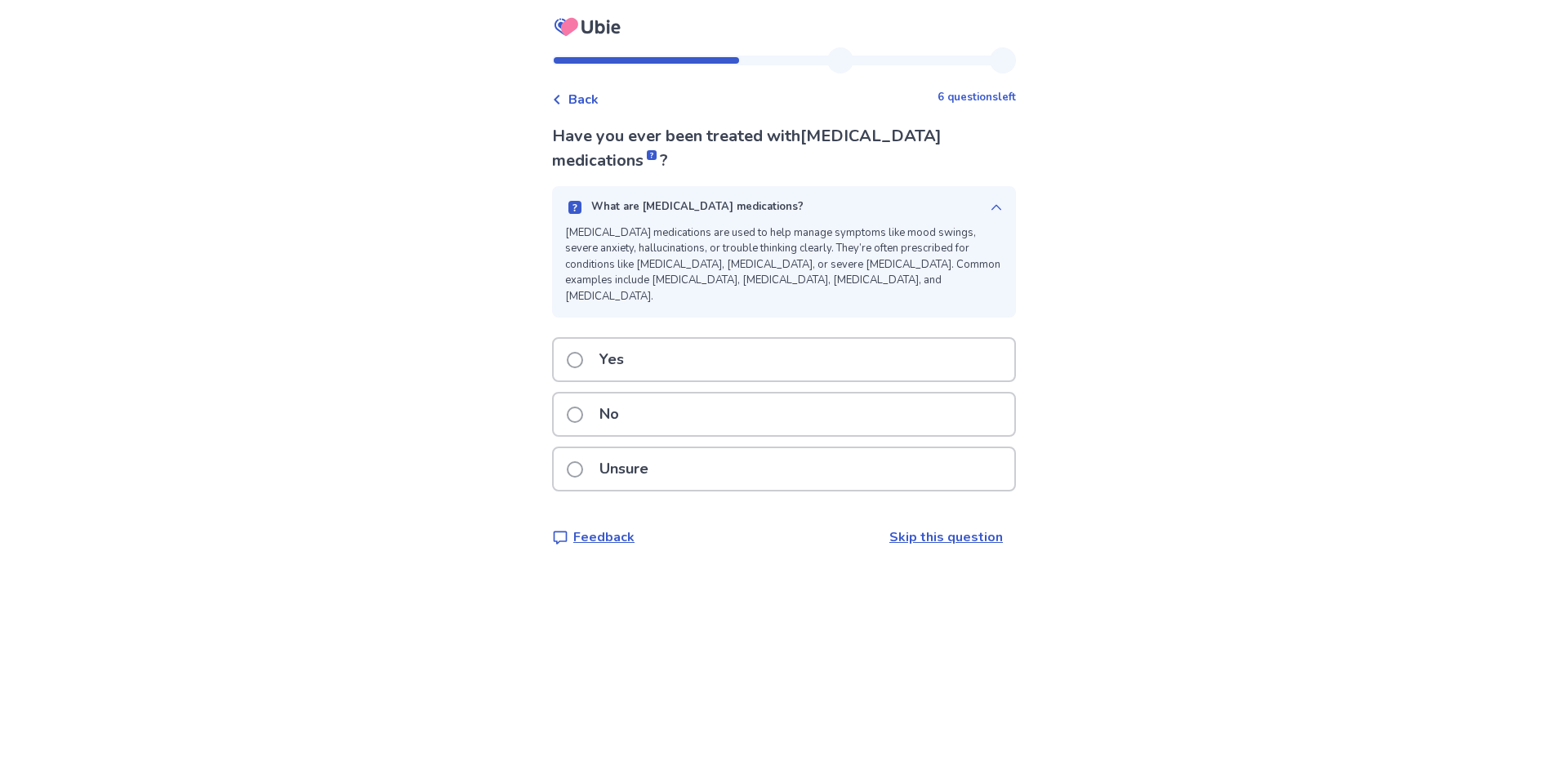
click at [581, 406] on span at bounding box center [575, 415] width 17 height 17
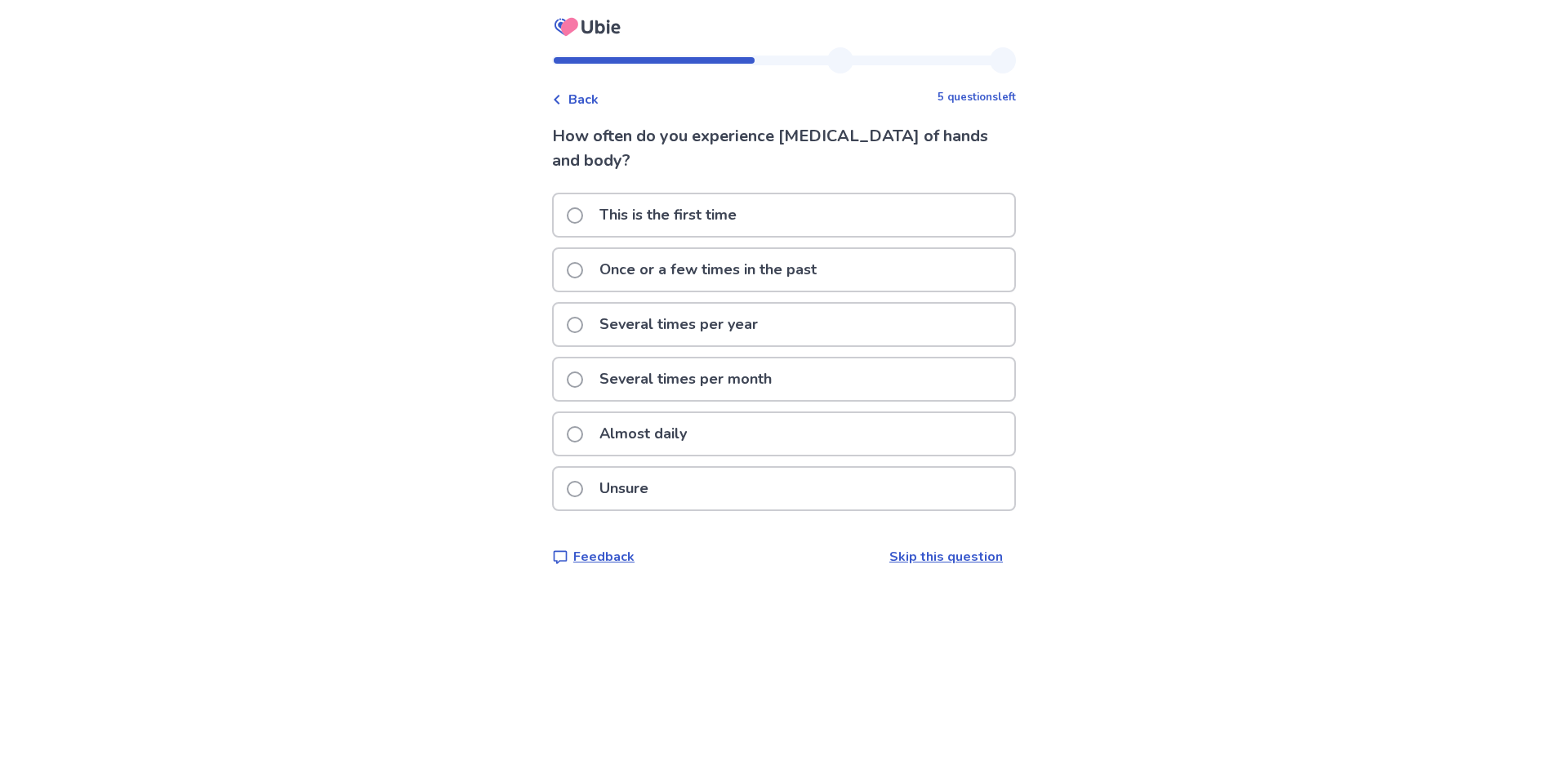
click at [583, 427] on span at bounding box center [575, 435] width 17 height 17
click at [622, 488] on p "Unsure" at bounding box center [624, 488] width 69 height 41
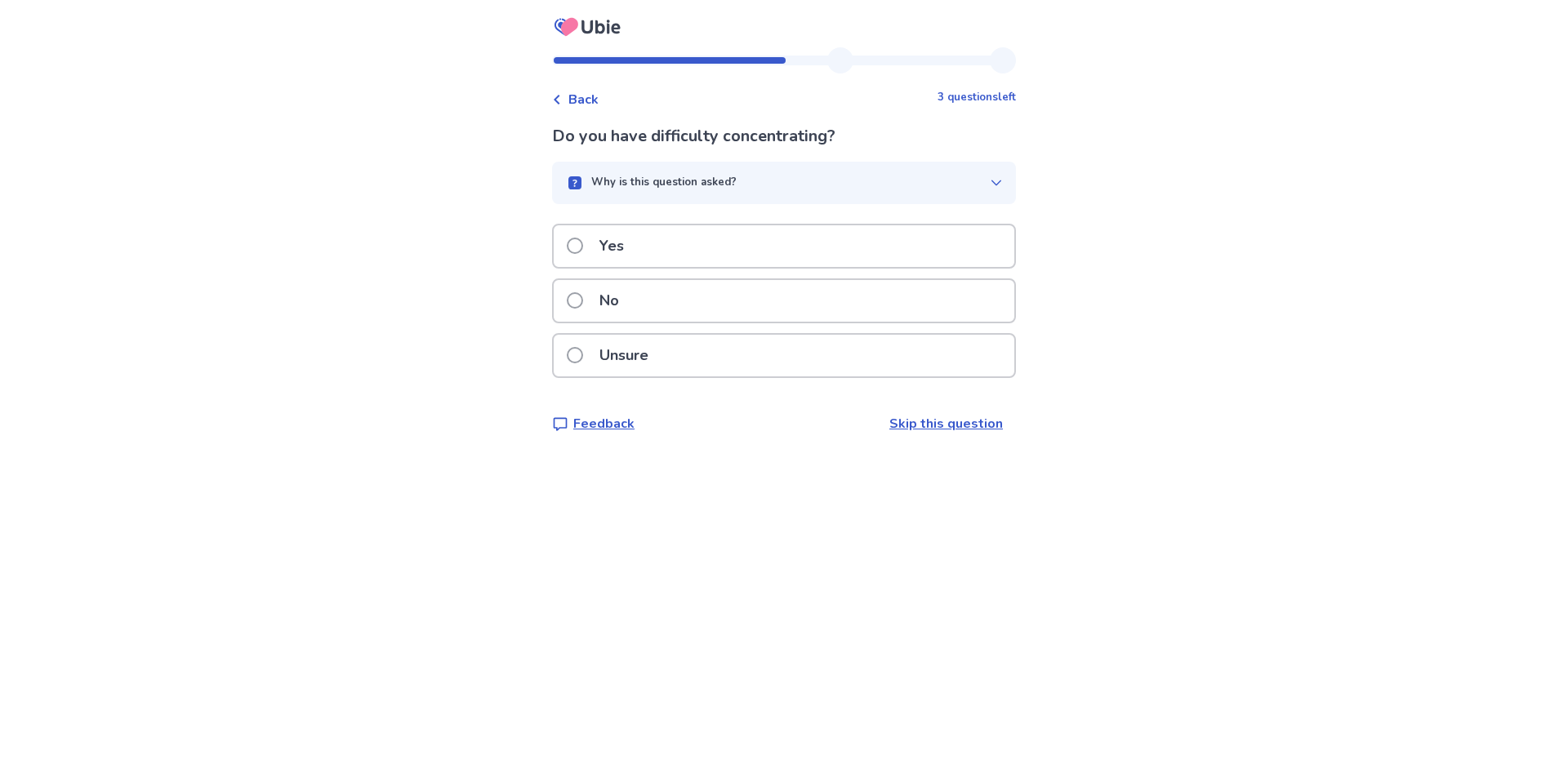
click at [607, 251] on p "Yes" at bounding box center [612, 246] width 44 height 41
click at [597, 252] on label "Yes" at bounding box center [600, 246] width 67 height 41
click at [615, 308] on p "No" at bounding box center [609, 300] width 39 height 41
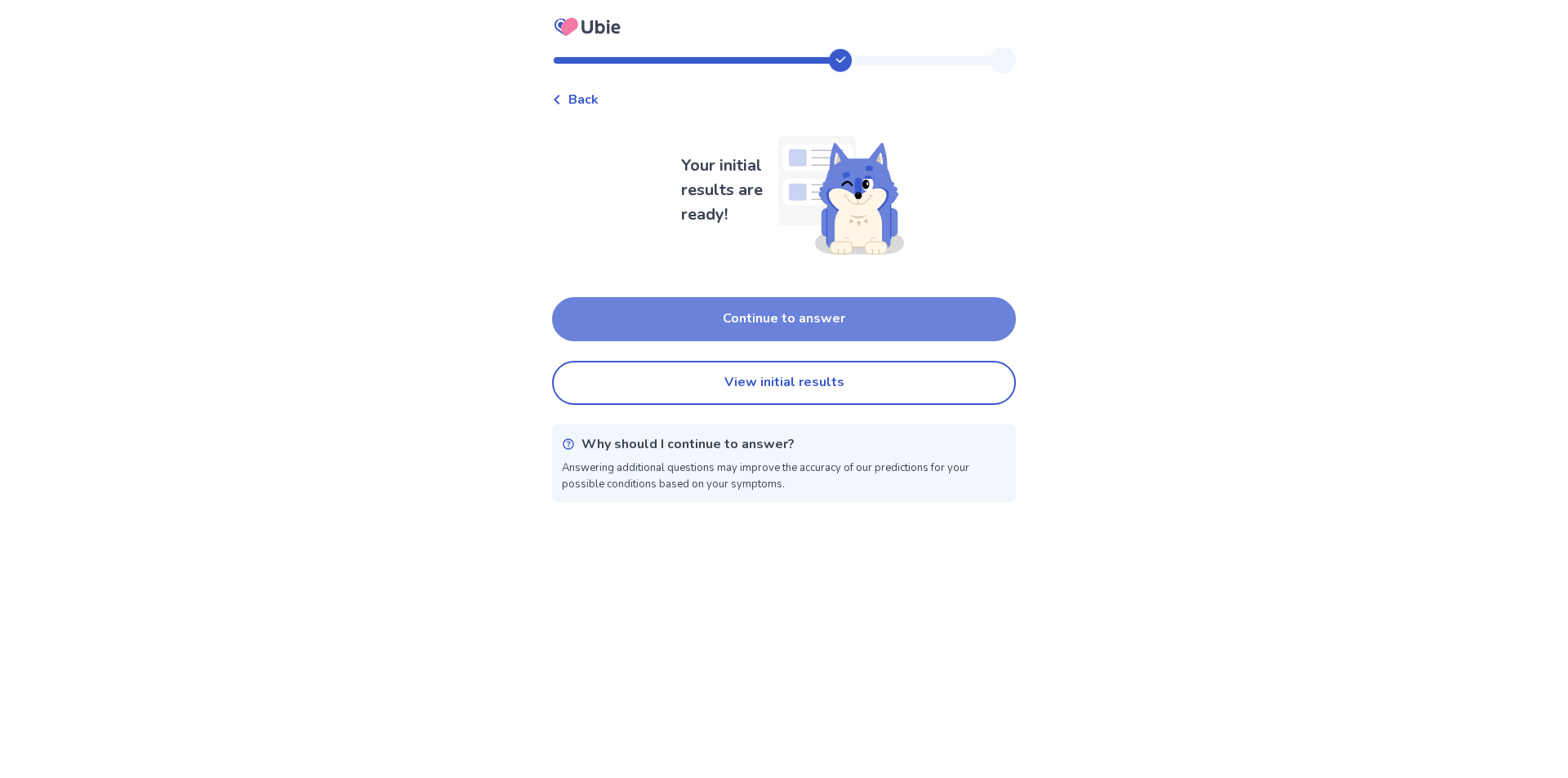
click at [798, 317] on button "Continue to answer" at bounding box center [784, 319] width 464 height 44
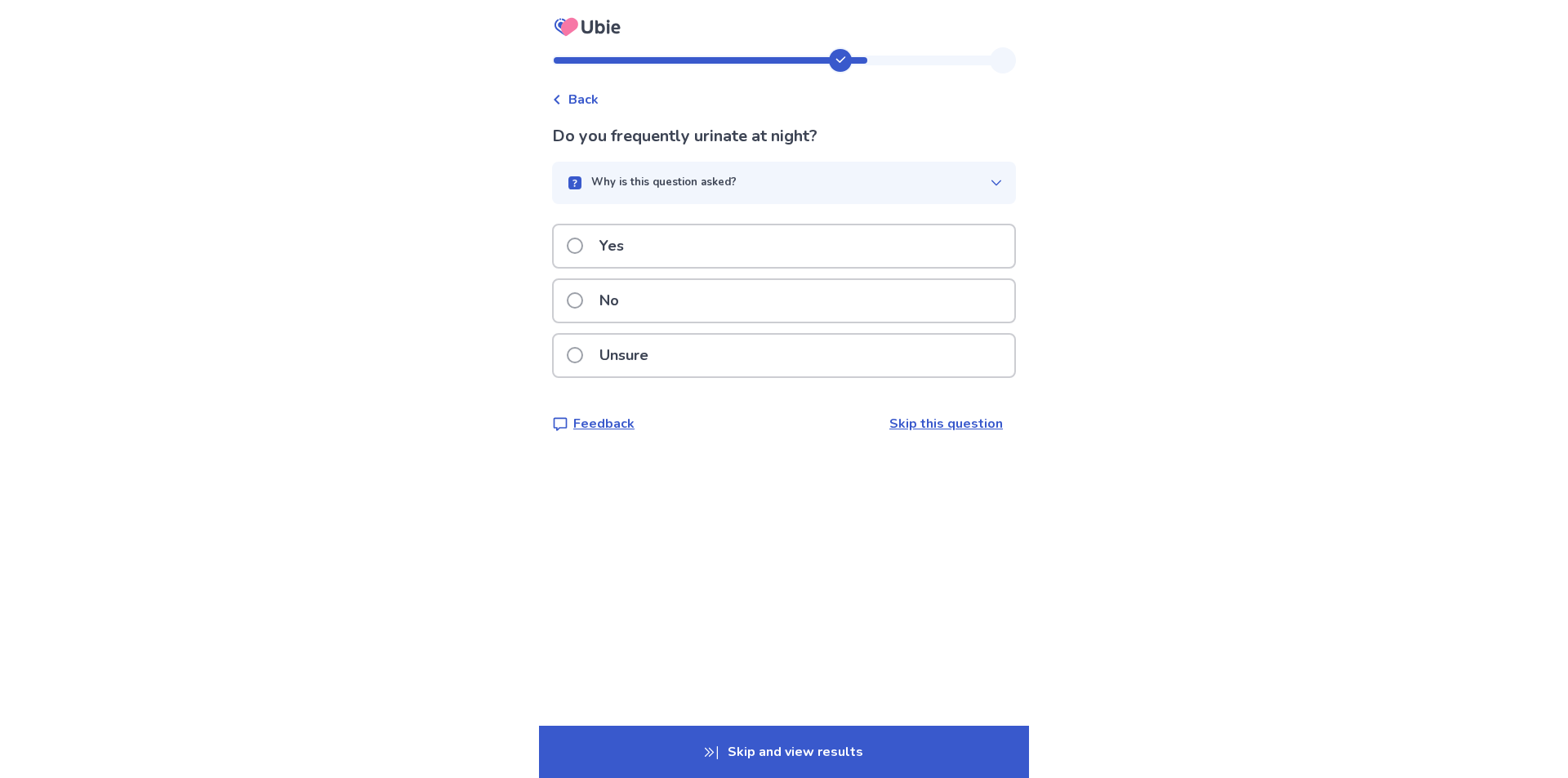
click at [595, 250] on label "Yes" at bounding box center [600, 246] width 67 height 41
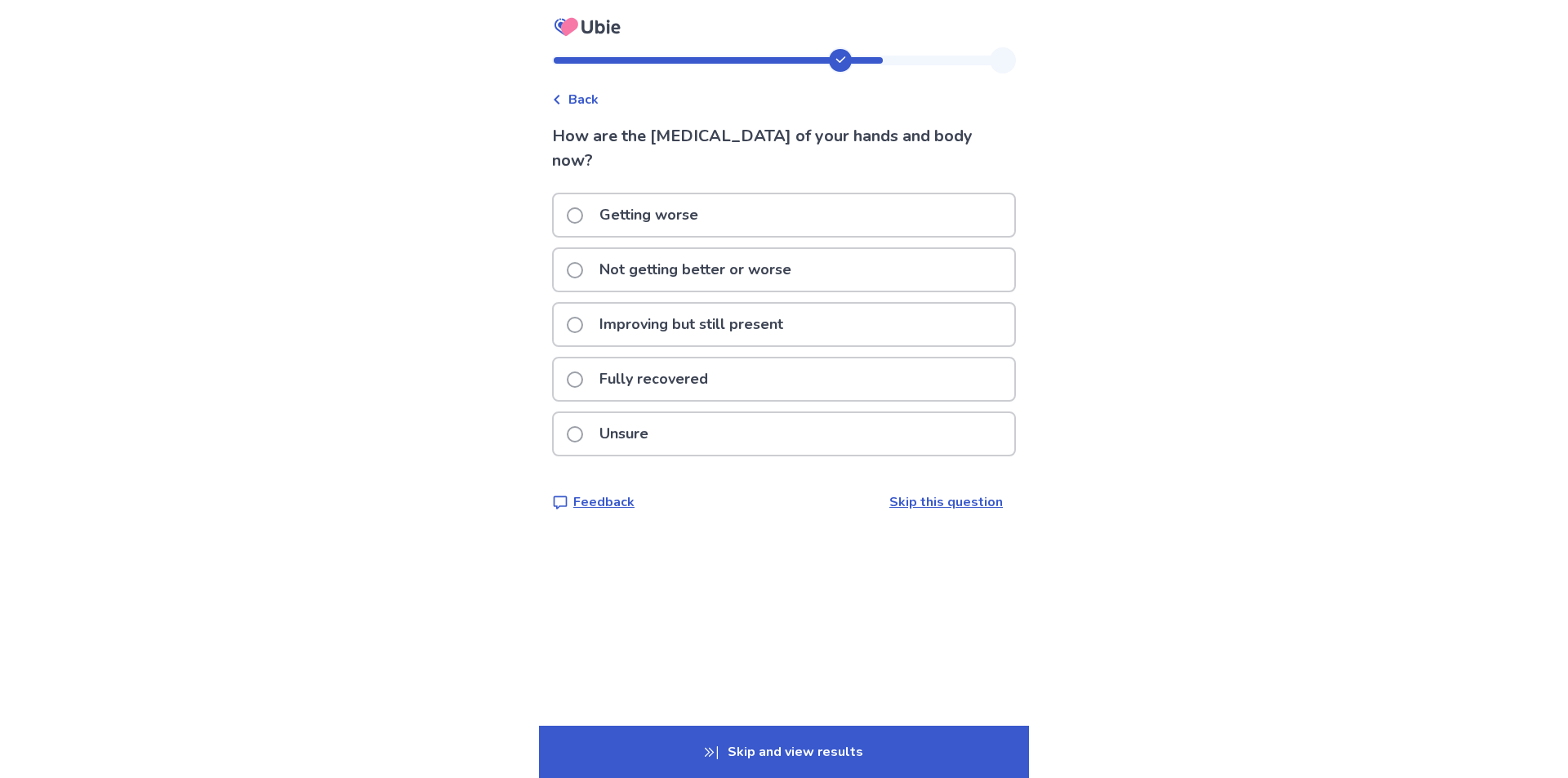
click at [674, 249] on p "Not getting better or worse" at bounding box center [695, 269] width 212 height 41
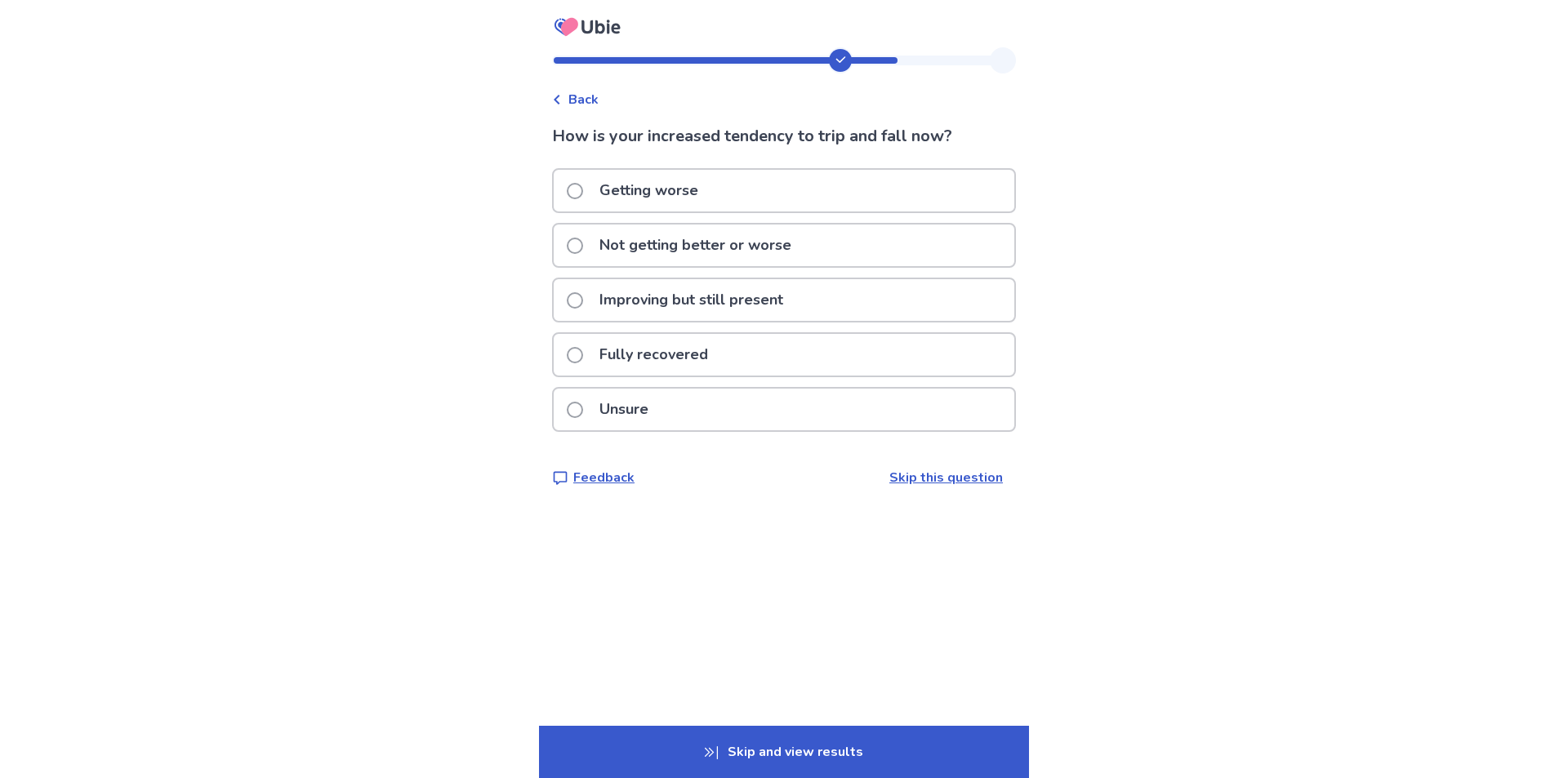
click at [765, 750] on p "Skip and view results" at bounding box center [784, 751] width 490 height 52
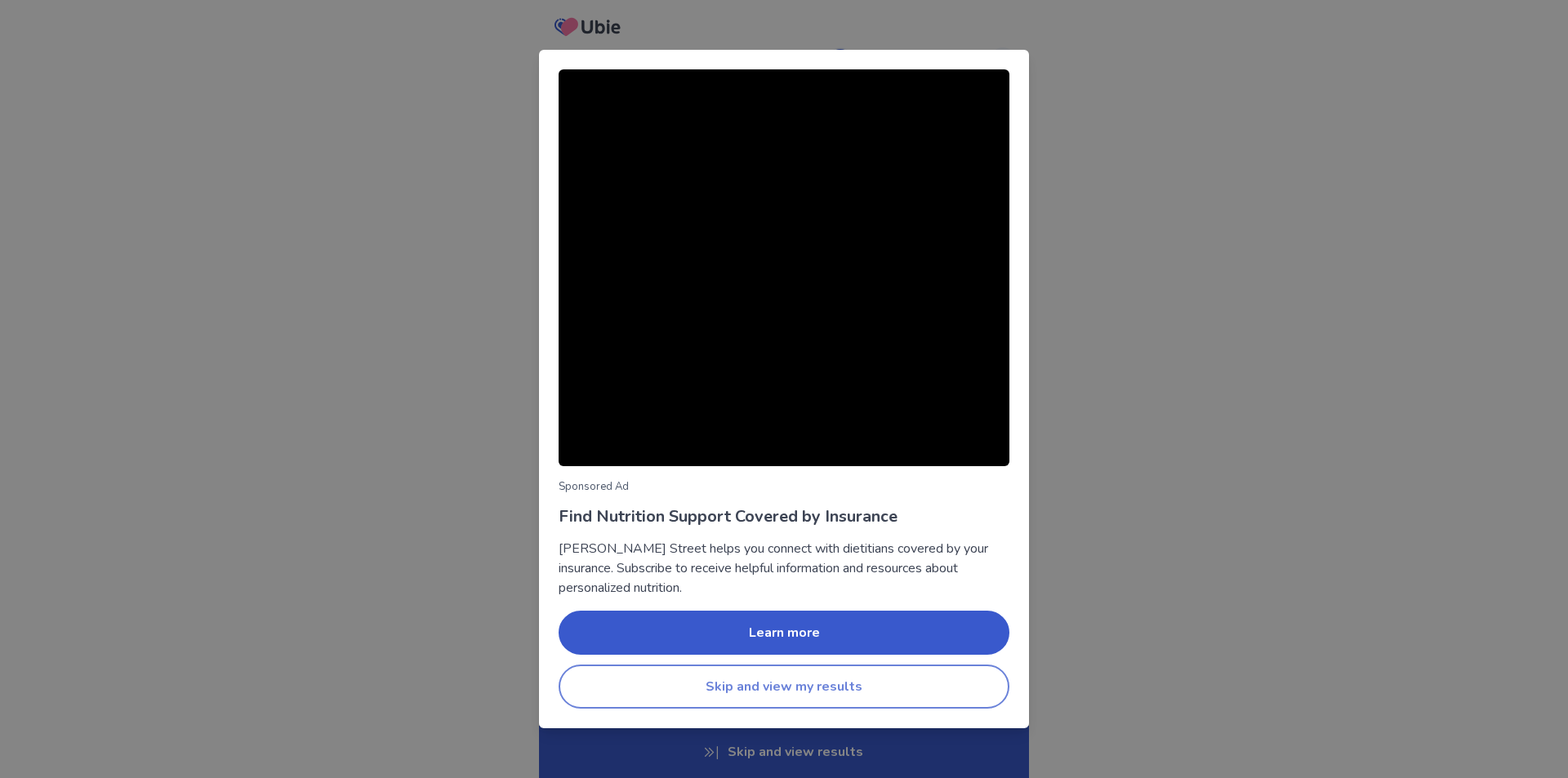
click at [767, 687] on button "Skip and view my results" at bounding box center [784, 686] width 450 height 44
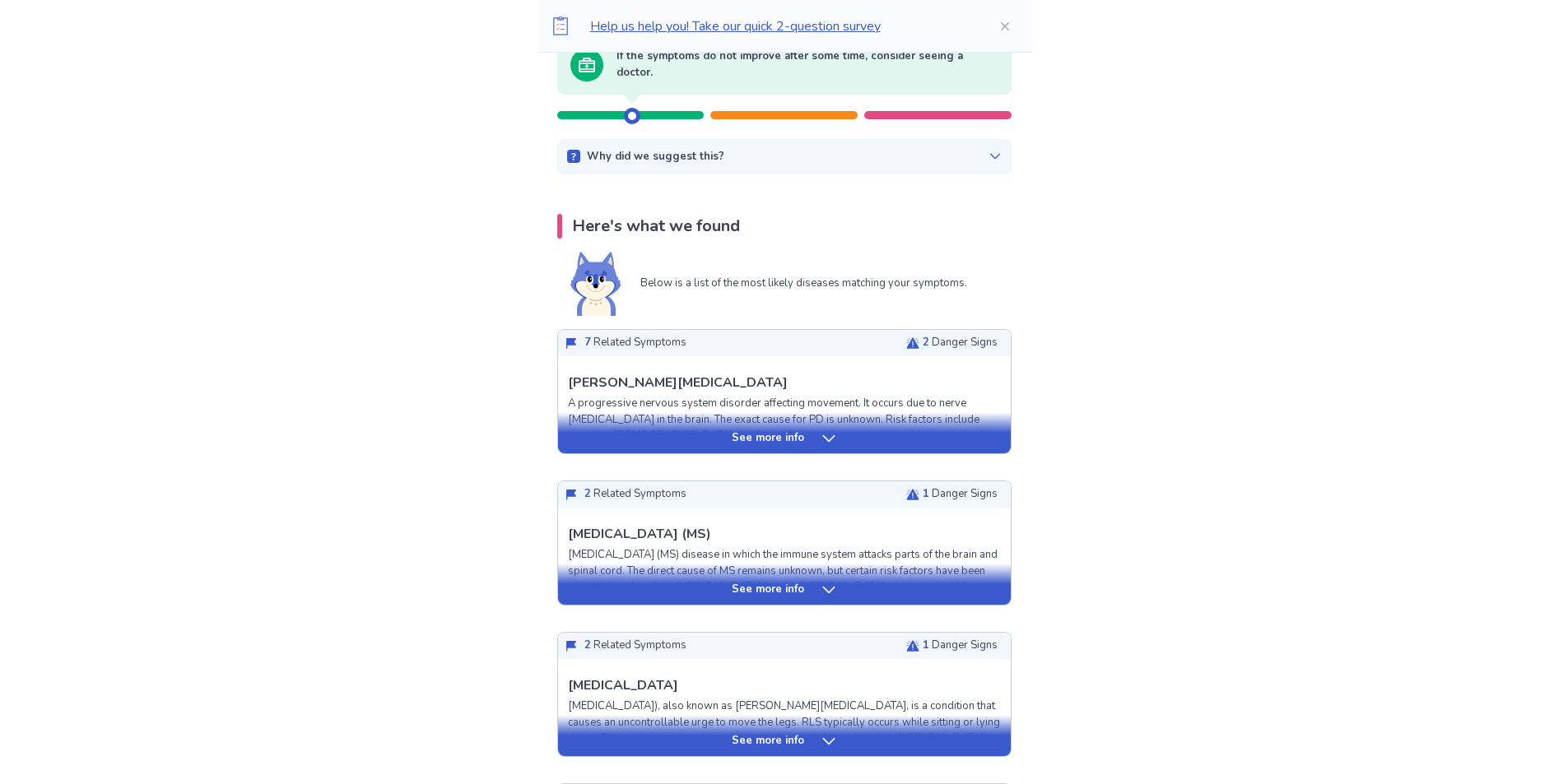
scroll to position [247, 0]
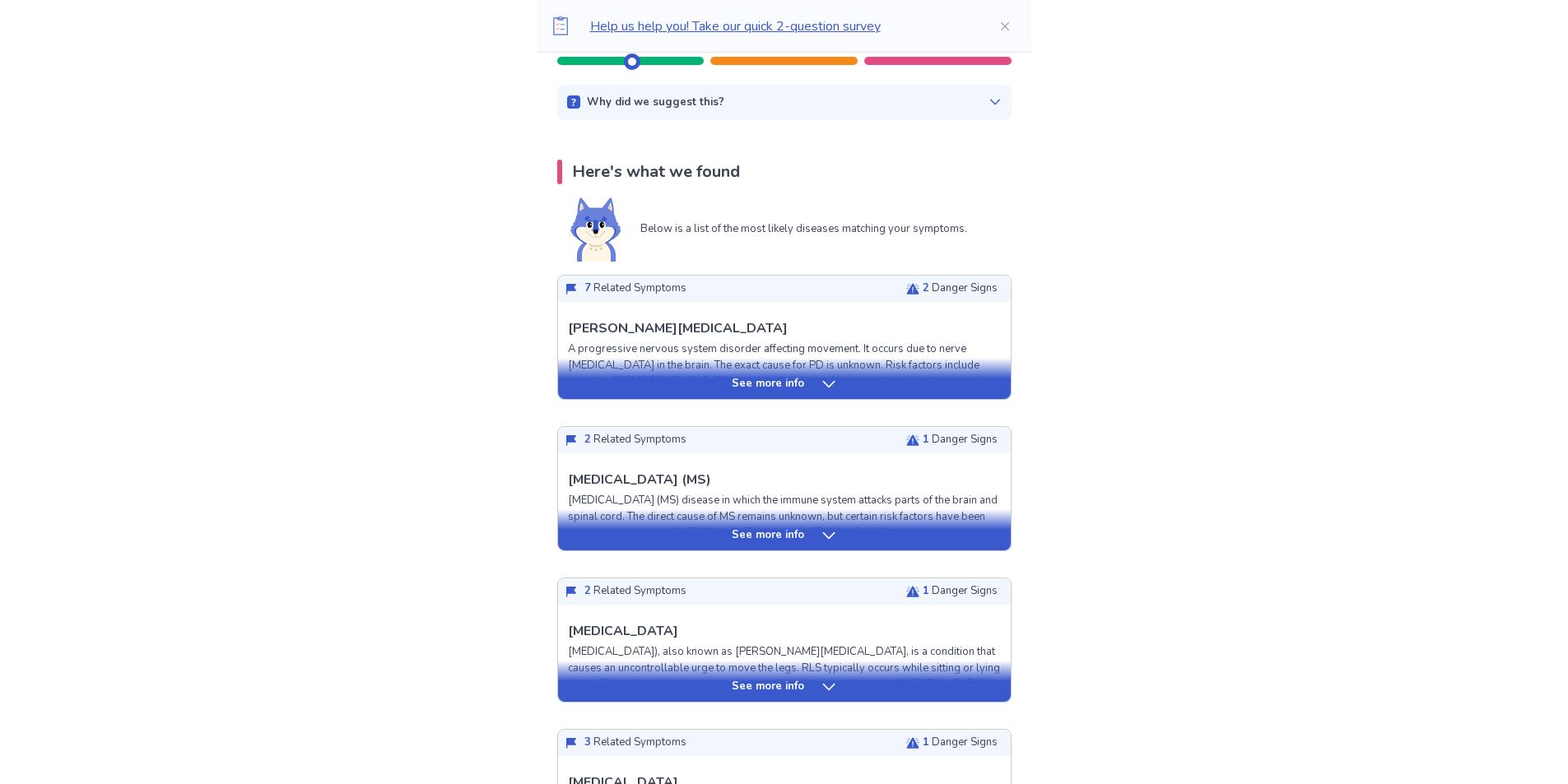
click at [796, 389] on p "See more info" at bounding box center [768, 385] width 72 height 17
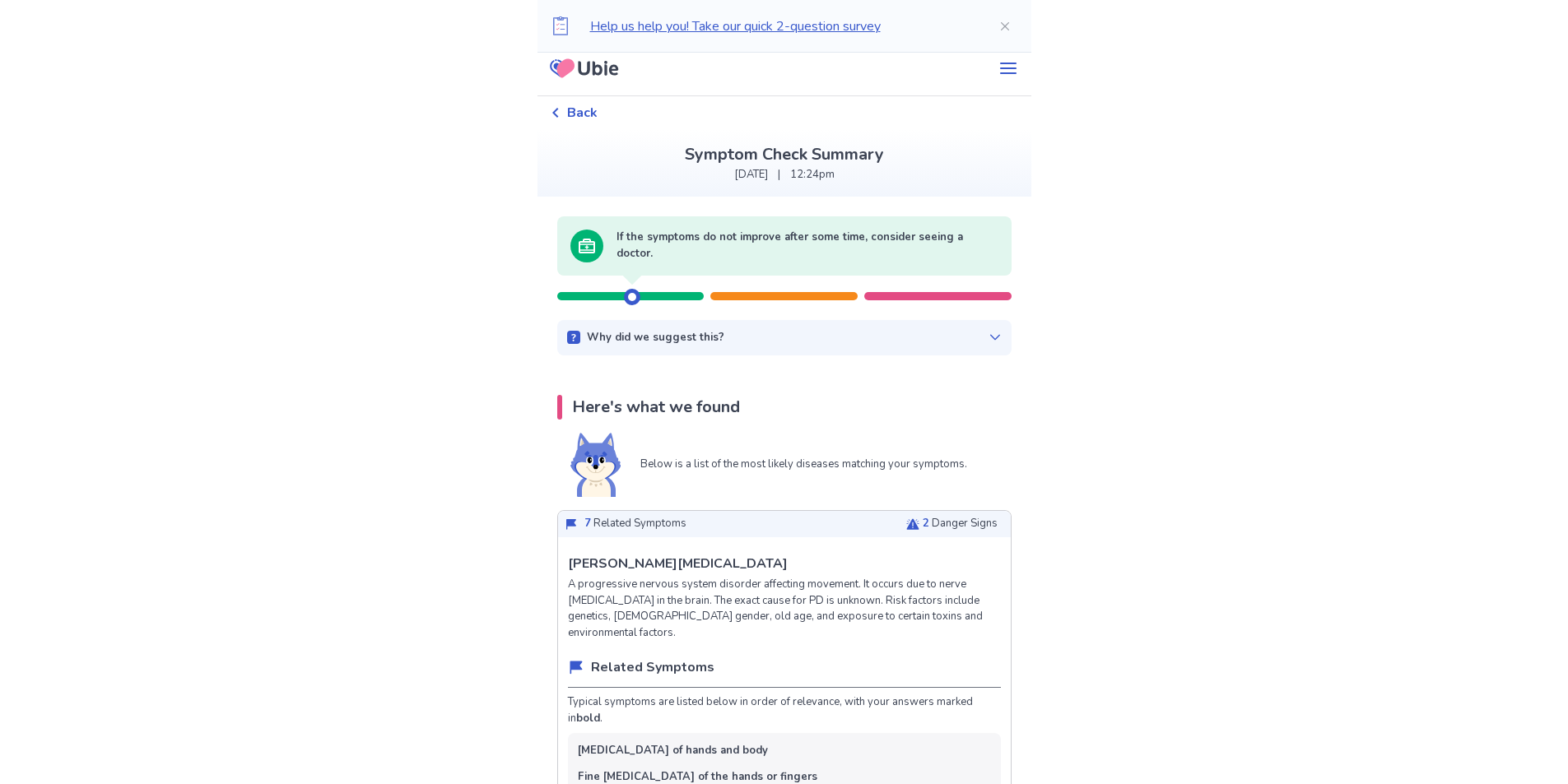
scroll to position [0, 0]
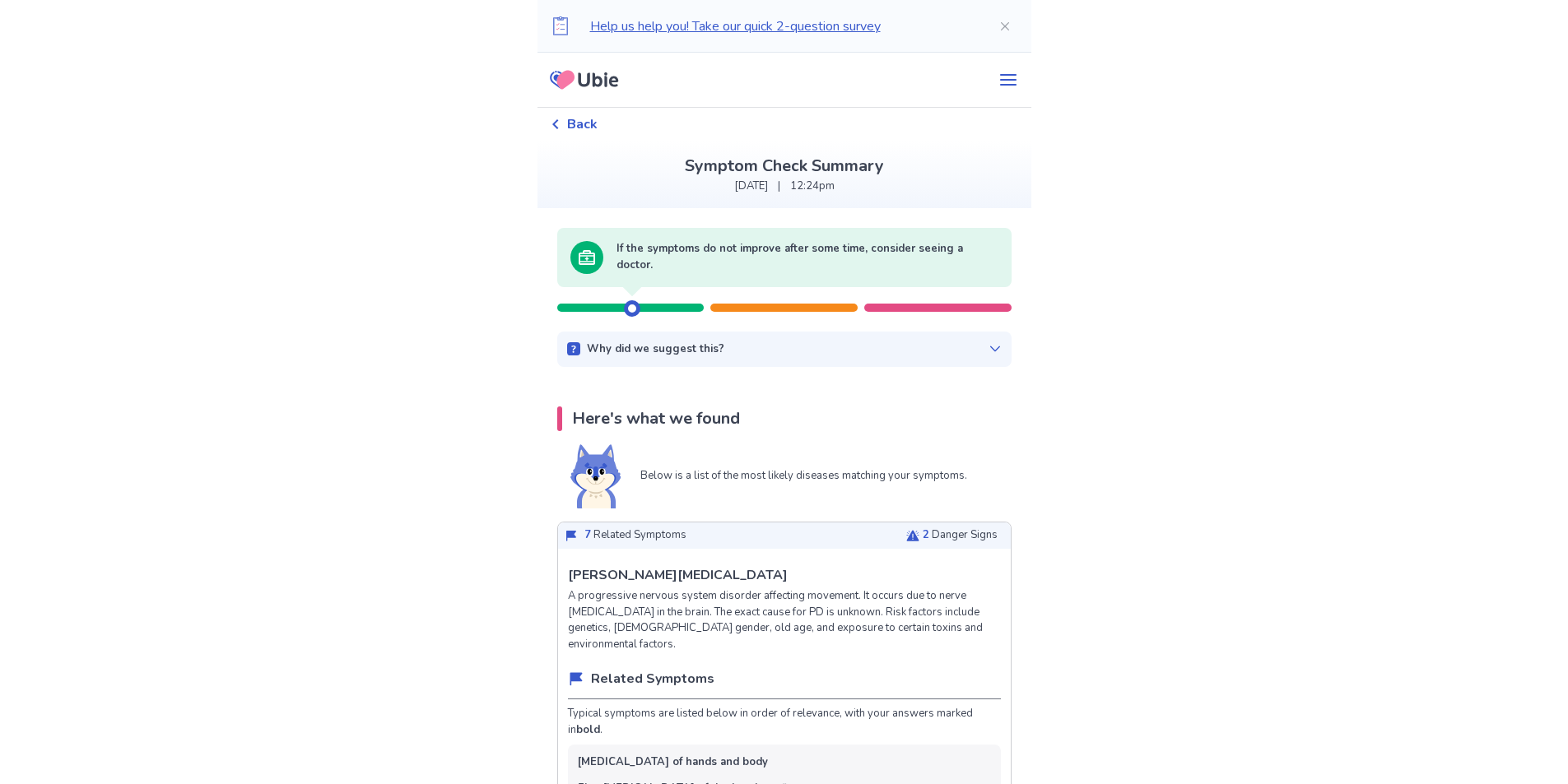
click at [989, 349] on icon at bounding box center [995, 349] width 13 height 13
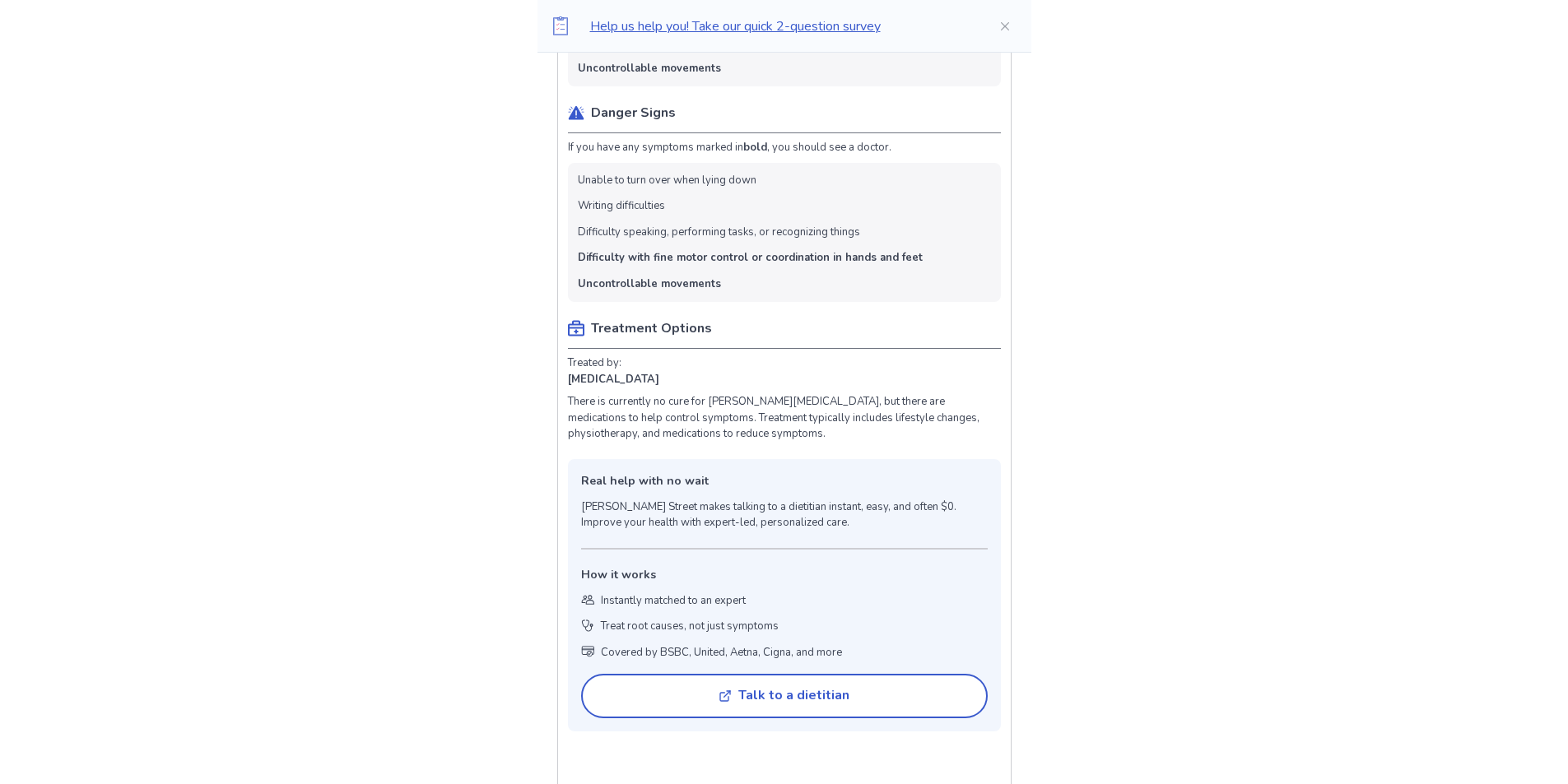
scroll to position [1070, 0]
